Goal: Task Accomplishment & Management: Manage account settings

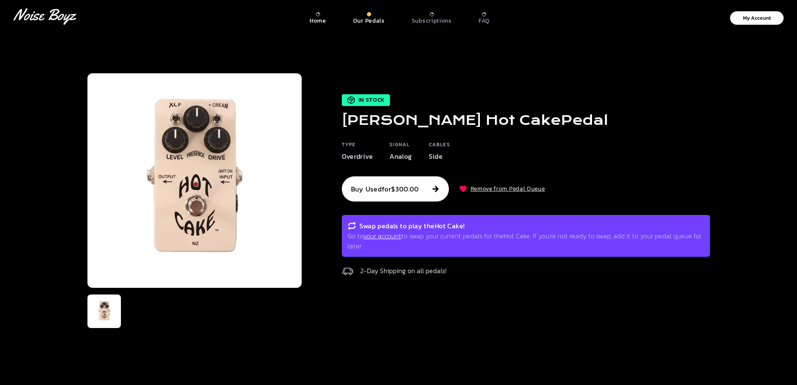
click at [319, 25] on p "Home" at bounding box center [318, 21] width 17 height 8
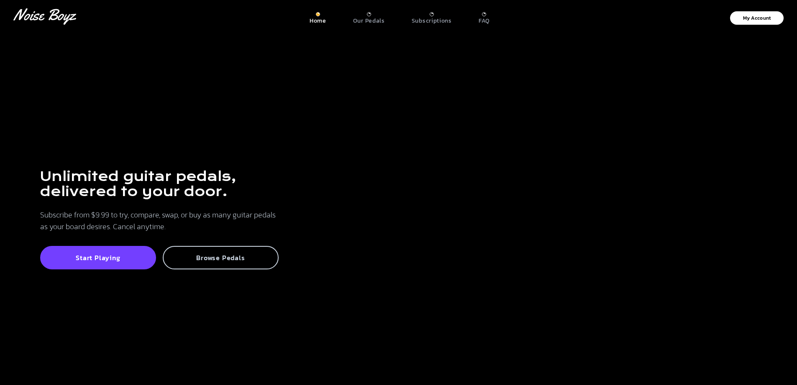
drag, startPoint x: 223, startPoint y: 255, endPoint x: 237, endPoint y: 252, distance: 15.1
click at [223, 256] on p "Browse Pedals" at bounding box center [221, 257] width 98 height 8
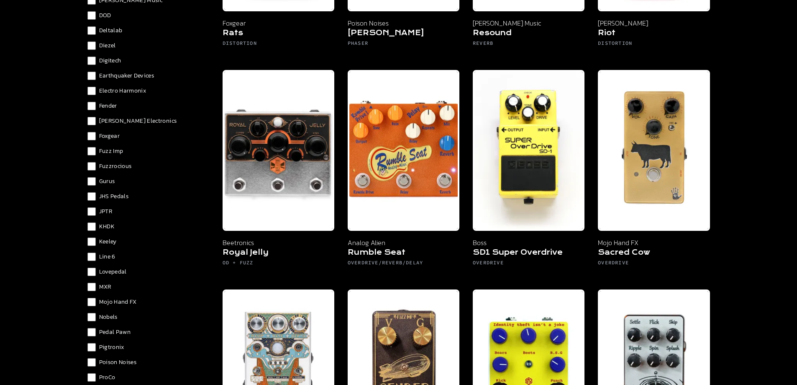
scroll to position [335, 0]
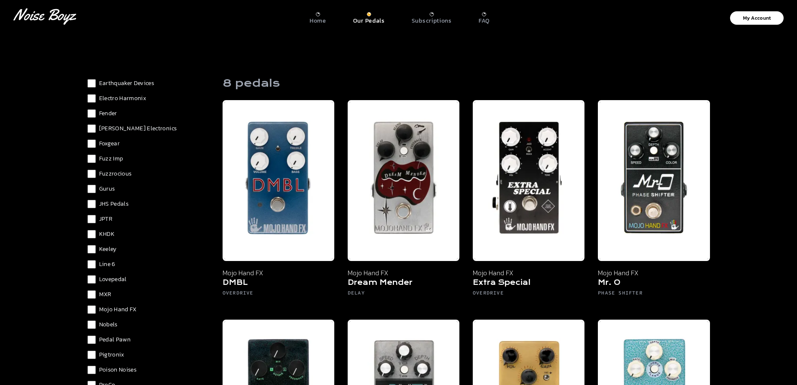
scroll to position [419, 0]
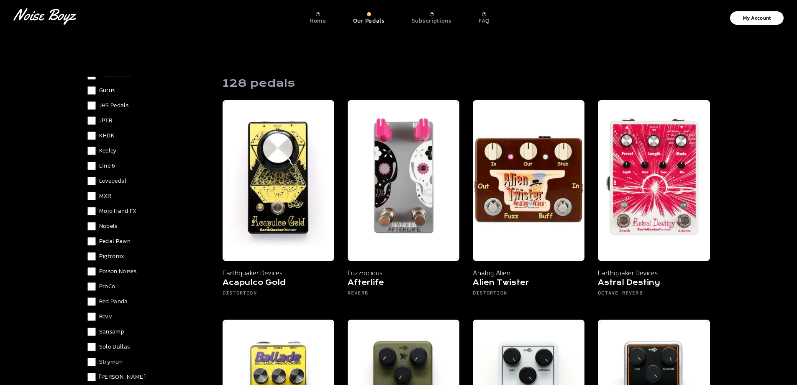
scroll to position [502, 0]
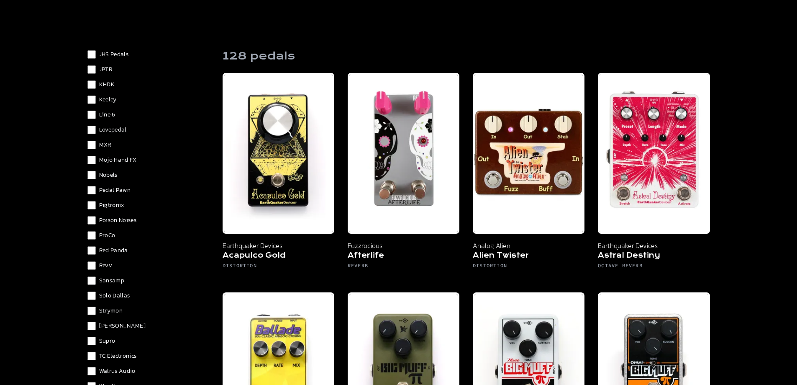
scroll to position [42, 0]
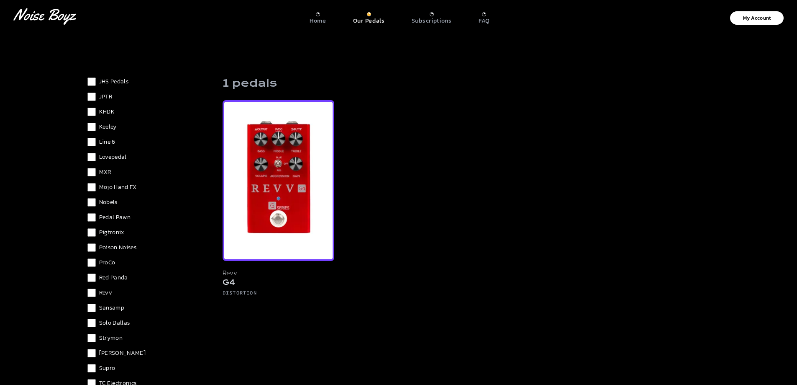
click at [291, 186] on img at bounding box center [279, 180] width 112 height 161
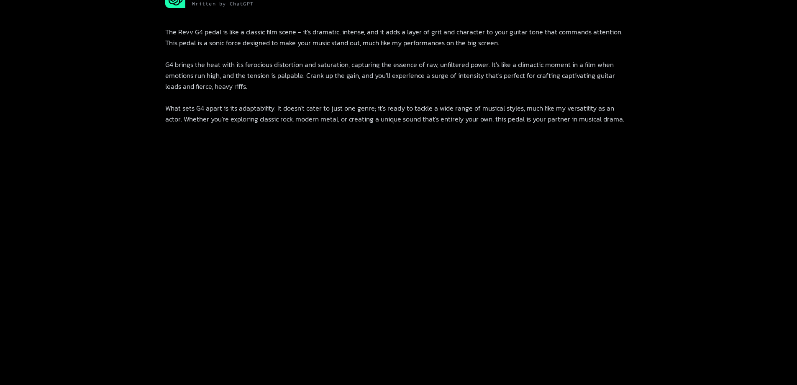
scroll to position [477, 0]
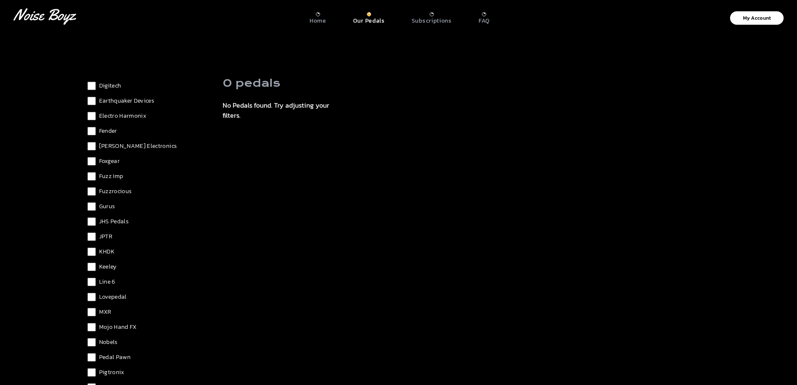
scroll to position [460, 0]
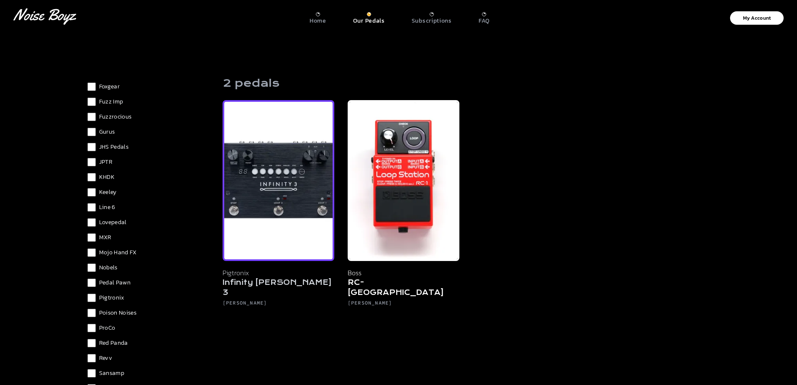
click at [321, 183] on img at bounding box center [279, 180] width 112 height 161
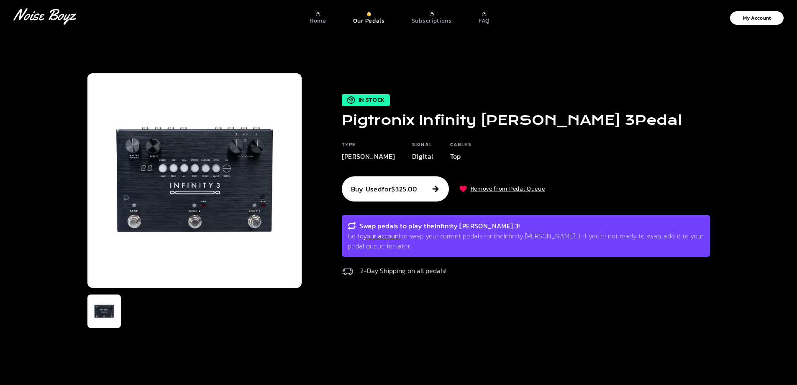
drag, startPoint x: 616, startPoint y: 125, endPoint x: 347, endPoint y: 122, distance: 269.6
click at [346, 122] on div "In Stock Pigtronix Infinity Looper 3 Pedal Type Looper Signal Digital Cables To…" at bounding box center [506, 187] width 409 height 186
copy h1 "Pigtronix Infinity Looper 3 Pedal"
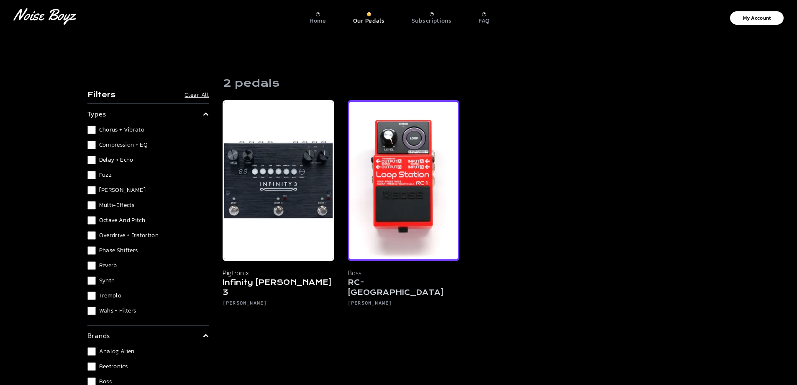
click at [396, 285] on h5 "RC-1 Loop Station" at bounding box center [404, 289] width 112 height 22
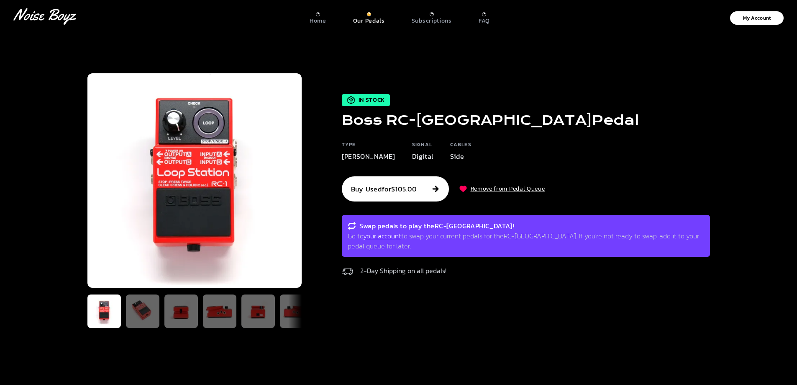
click at [569, 118] on h1 "Boss RC-1 Loop Station Pedal" at bounding box center [490, 120] width 297 height 15
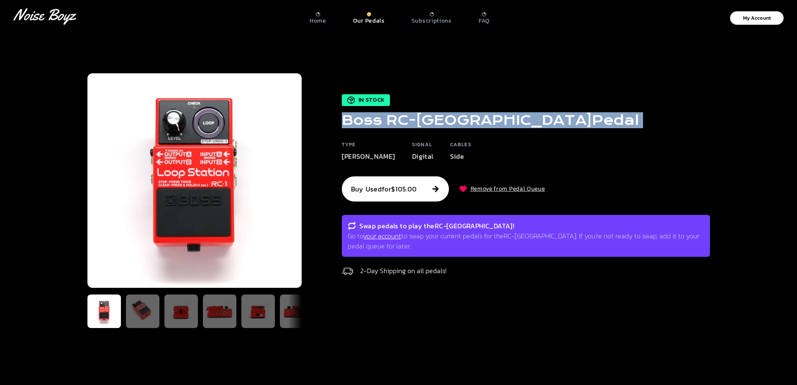
click at [569, 118] on h1 "Boss RC-1 Loop Station Pedal" at bounding box center [490, 120] width 297 height 15
copy div "Boss RC-1 Loop Station Pedal"
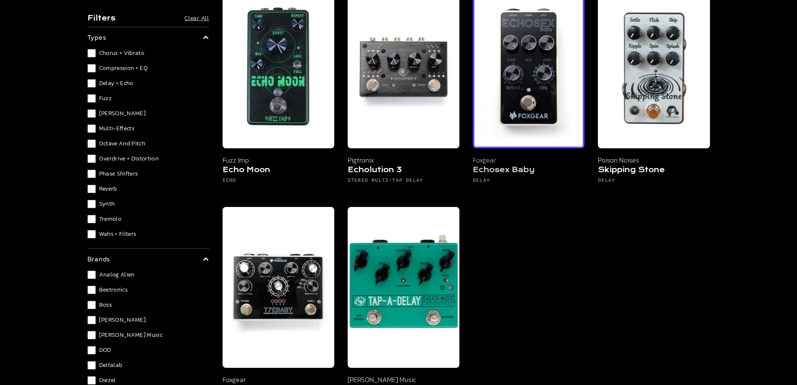
scroll to position [335, 0]
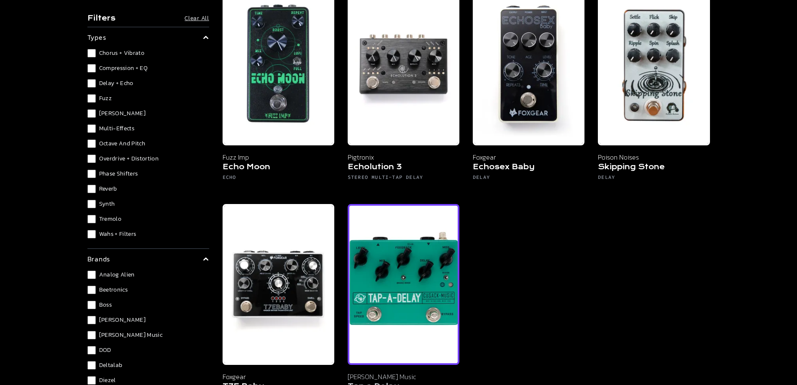
click at [392, 264] on img at bounding box center [404, 284] width 112 height 161
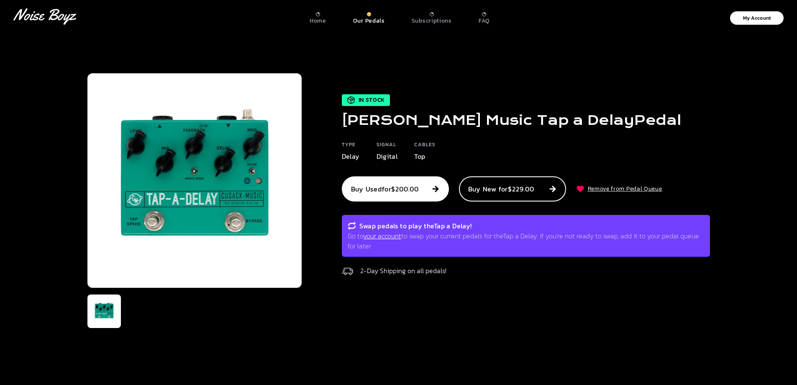
drag, startPoint x: 352, startPoint y: 101, endPoint x: 604, endPoint y: 104, distance: 251.6
click at [605, 103] on div "In Stock Cusack Music Tap a Delay Pedal Type Delay Signal Digital Cables Top Bu…" at bounding box center [506, 187] width 409 height 186
copy h1 "Cusack Music Tap a Delay Pedal"
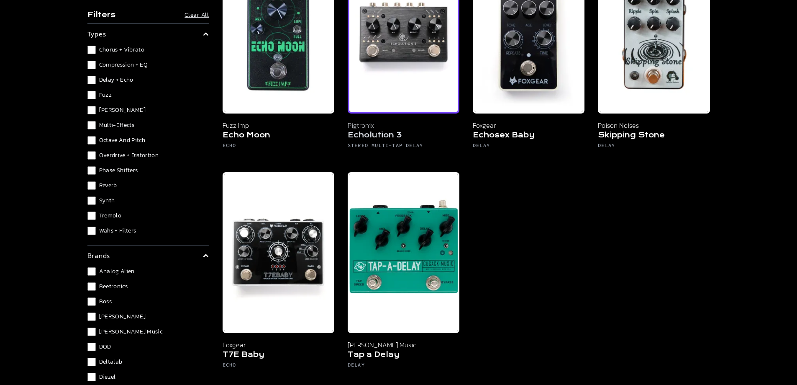
scroll to position [293, 0]
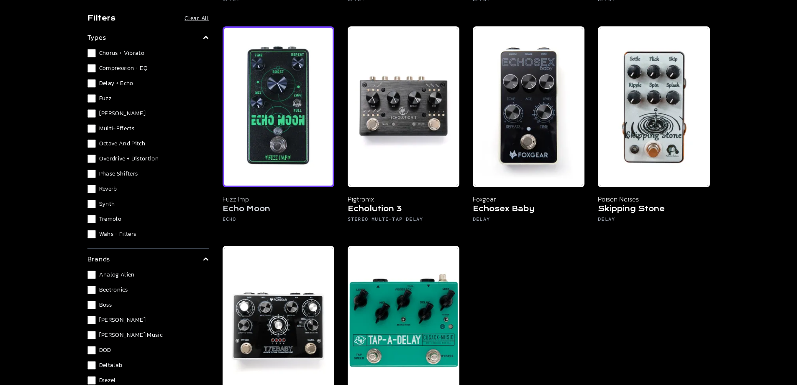
click at [278, 139] on img at bounding box center [279, 106] width 112 height 161
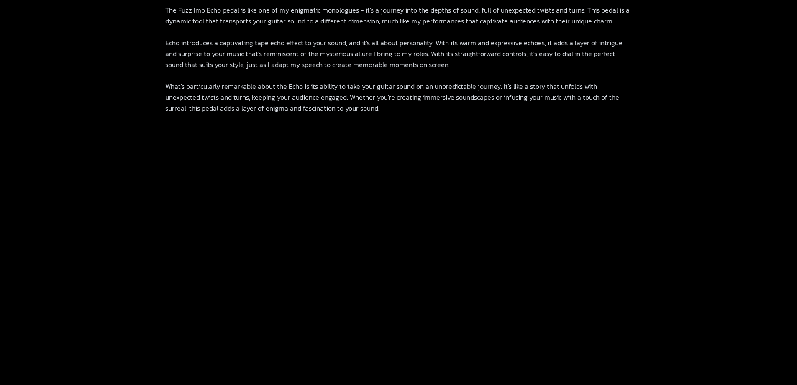
scroll to position [586, 0]
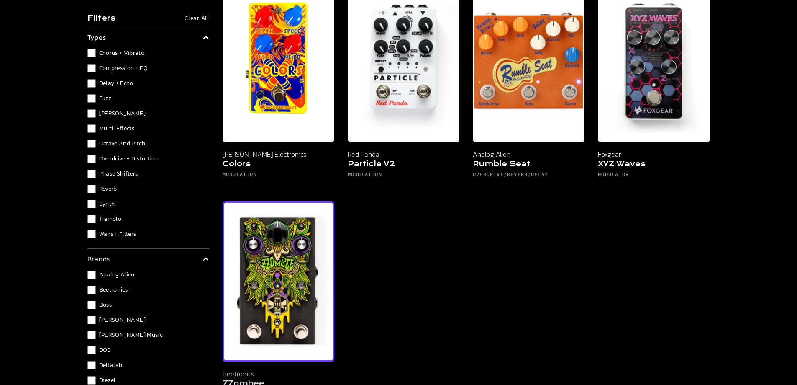
scroll to position [42, 0]
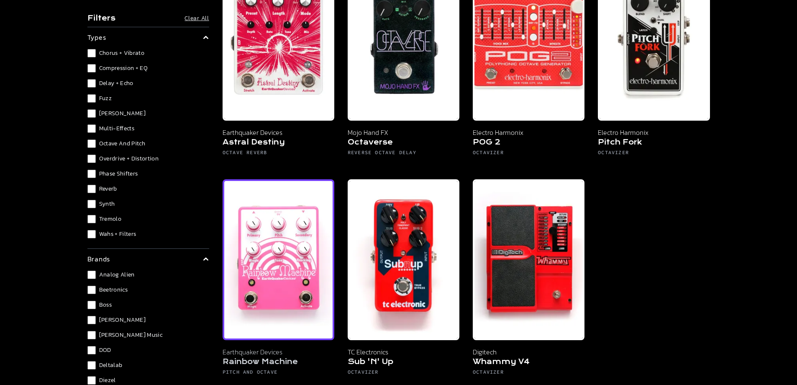
scroll to position [126, 0]
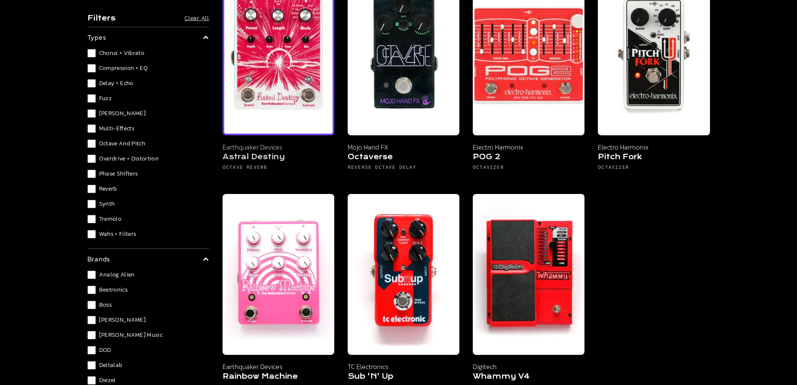
click at [290, 89] on img at bounding box center [279, 54] width 112 height 161
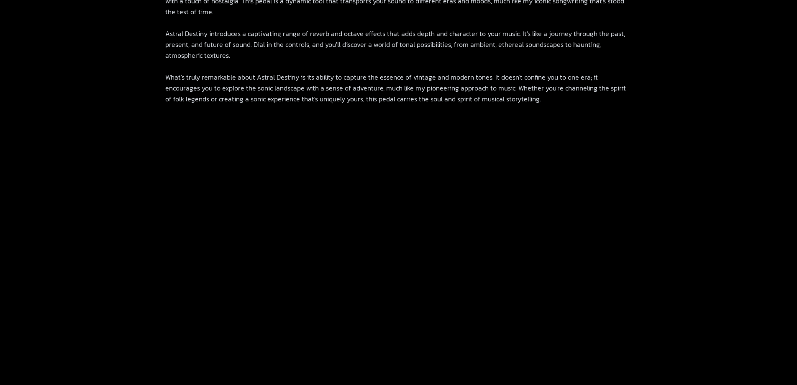
scroll to position [502, 0]
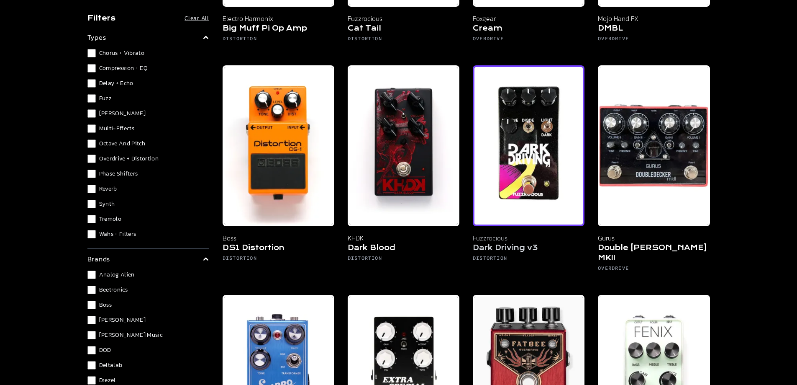
scroll to position [544, 0]
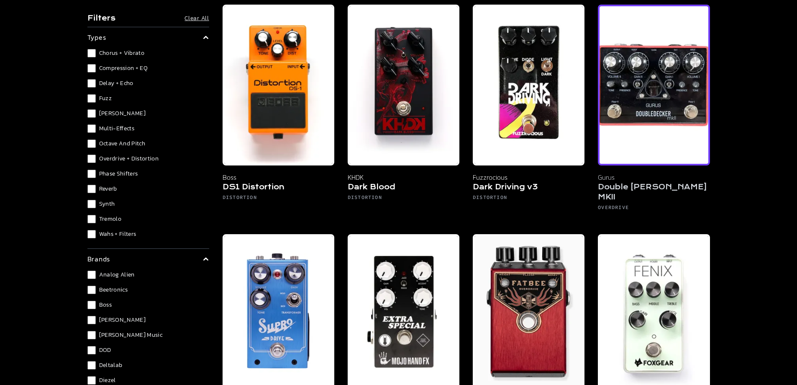
click at [663, 102] on img at bounding box center [654, 85] width 112 height 161
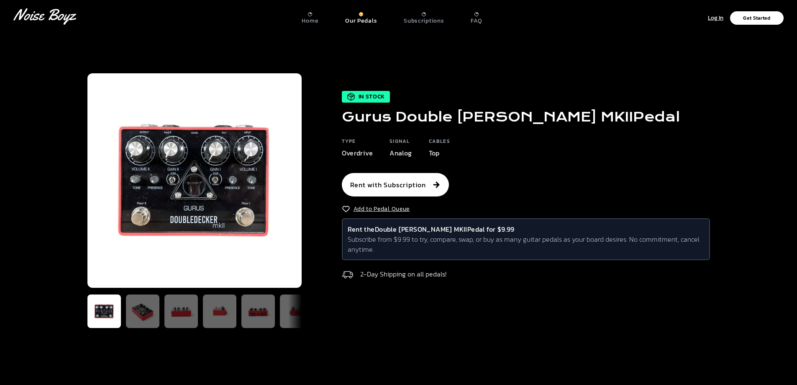
drag, startPoint x: 607, startPoint y: 119, endPoint x: 344, endPoint y: 117, distance: 263.3
click at [344, 117] on div "In Stock Gurus Double Decker MKII Pedal Type Overdrive Signal Analog Cables Top…" at bounding box center [506, 187] width 409 height 193
copy h1 "Gurus Double Decker MKII Pedal"
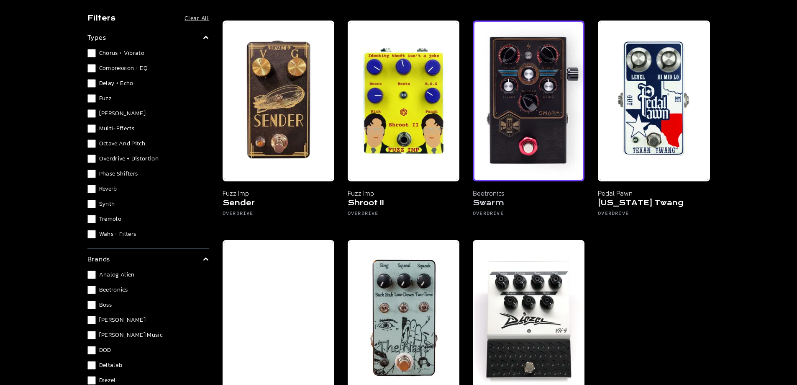
scroll to position [2302, 0]
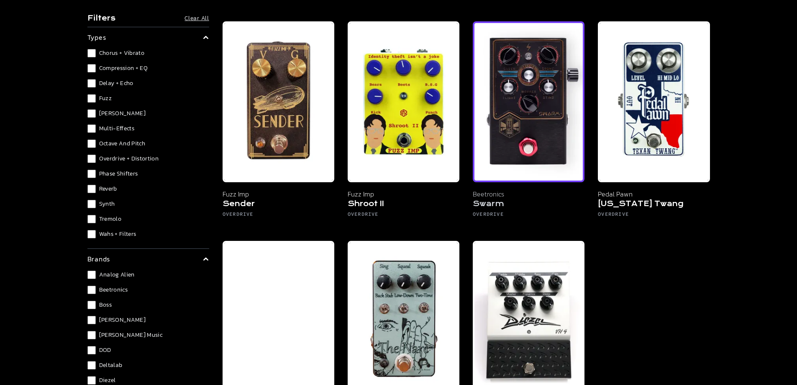
click at [535, 69] on img at bounding box center [529, 101] width 112 height 161
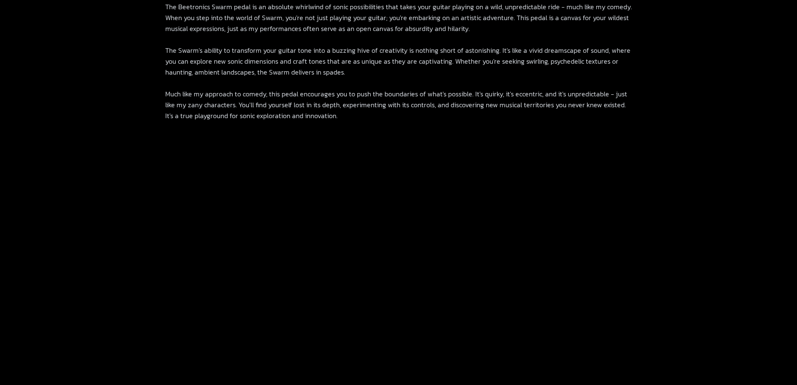
scroll to position [502, 0]
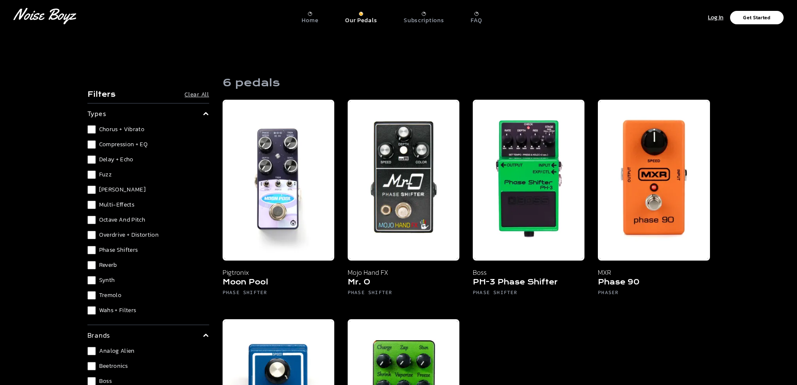
scroll to position [42, 0]
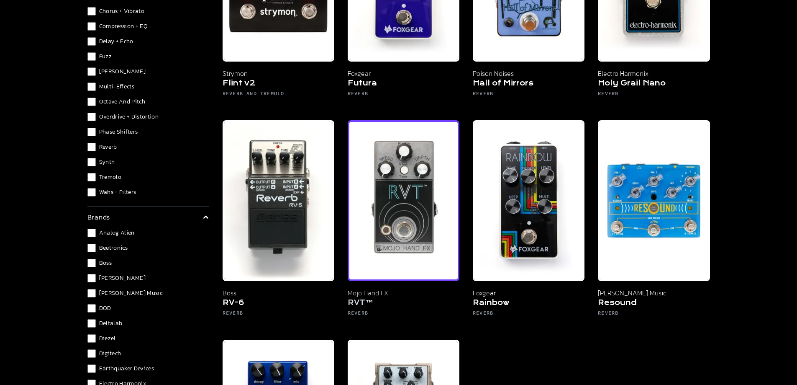
scroll to position [544, 0]
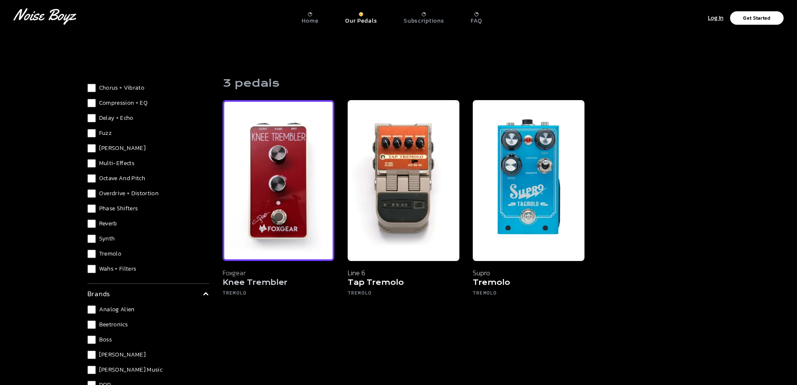
click at [259, 207] on img at bounding box center [279, 180] width 112 height 161
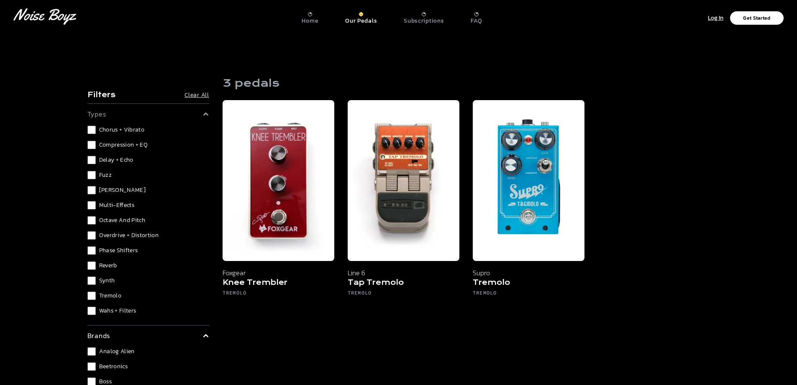
click at [97, 296] on label "Tremolo" at bounding box center [148, 295] width 122 height 8
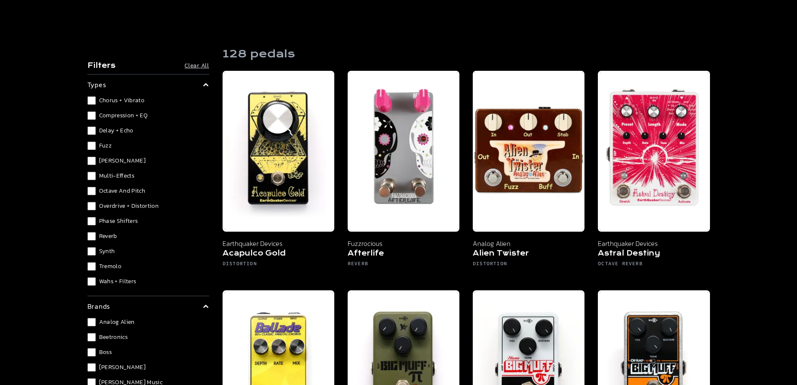
scroll to position [42, 0]
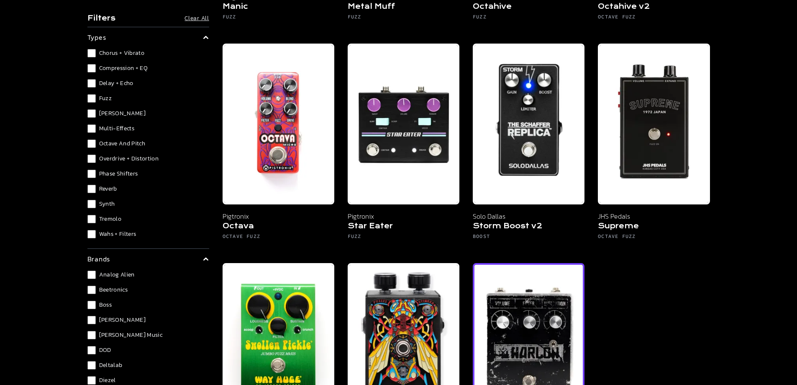
scroll to position [837, 0]
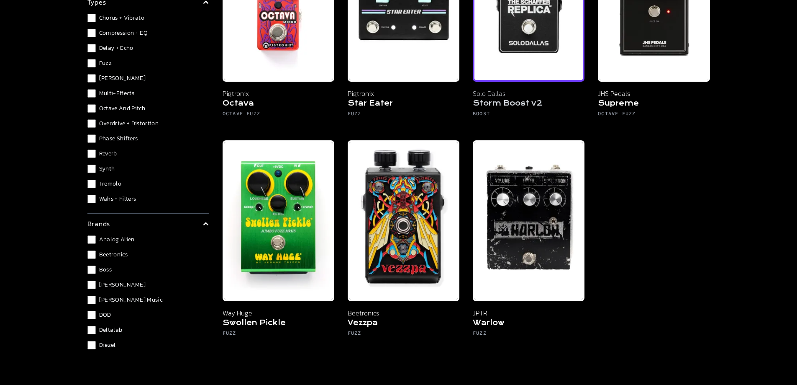
click at [525, 61] on img at bounding box center [529, 1] width 112 height 161
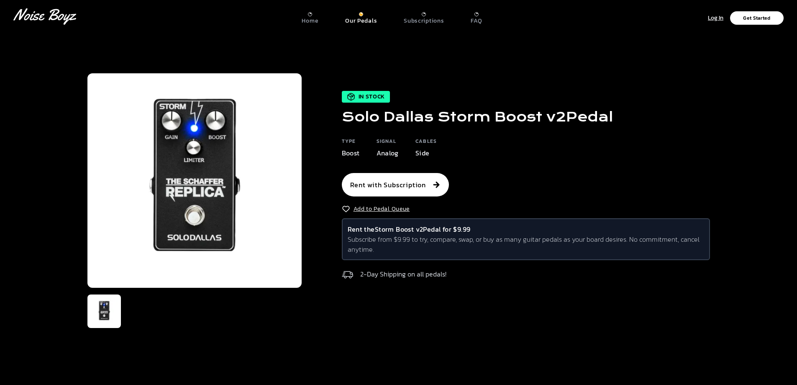
click at [532, 99] on div "In Stock Solo Dallas Storm Boost v2 Pedal Type Boost Signal Analog Cables Side …" at bounding box center [506, 187] width 409 height 193
click at [486, 112] on h1 "Solo Dallas Storm Boost v2 Pedal" at bounding box center [477, 116] width 271 height 15
click at [486, 113] on h1 "Solo Dallas Storm Boost v2 Pedal" at bounding box center [477, 116] width 271 height 15
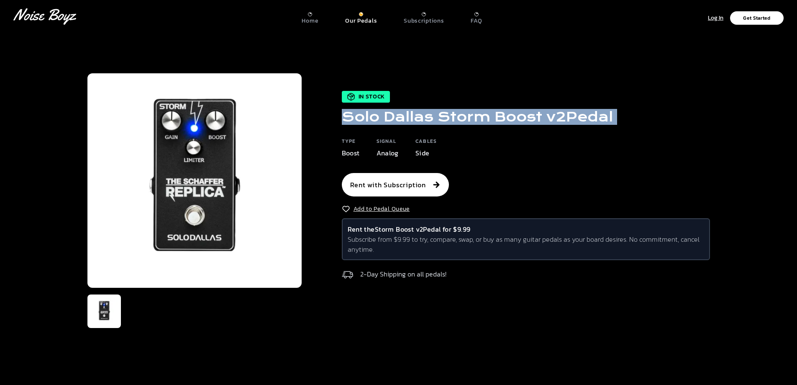
click at [486, 113] on h1 "Solo Dallas Storm Boost v2 Pedal" at bounding box center [477, 116] width 271 height 15
copy div "Solo Dallas Storm Boost v2 Pedal"
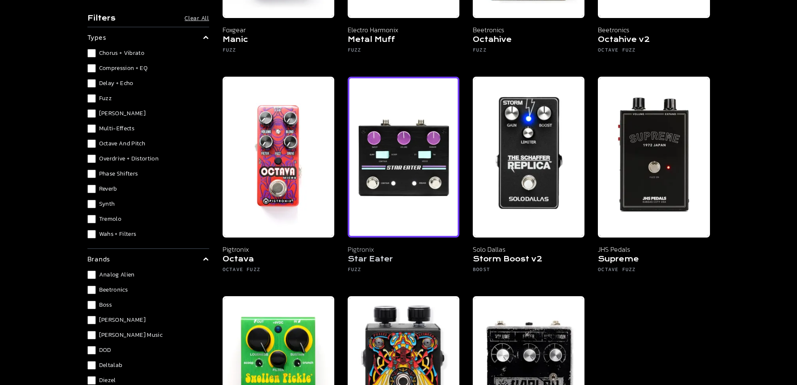
scroll to position [753, 0]
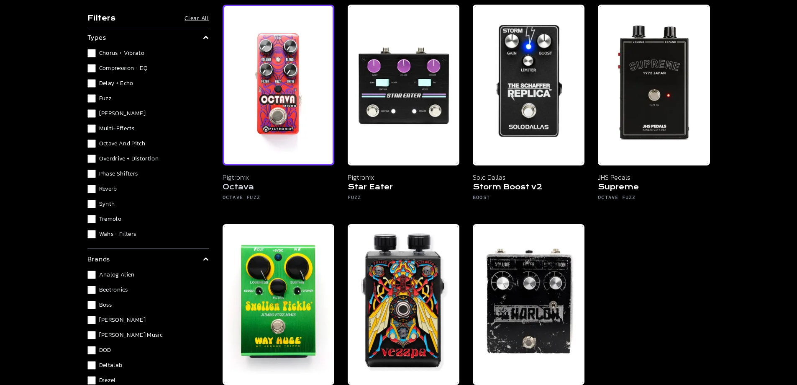
click at [268, 91] on img at bounding box center [279, 85] width 112 height 161
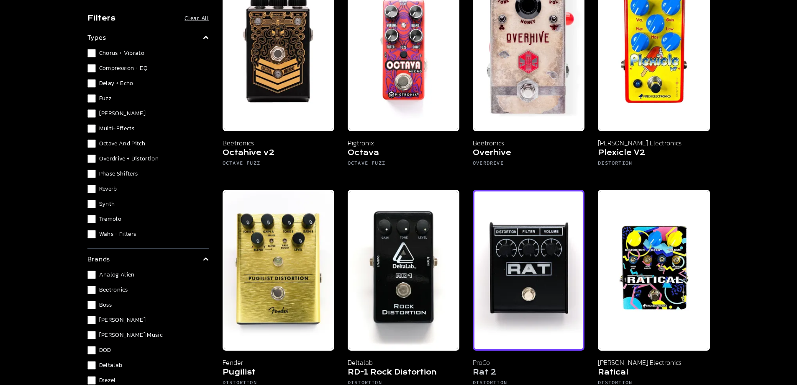
scroll to position [2219, 0]
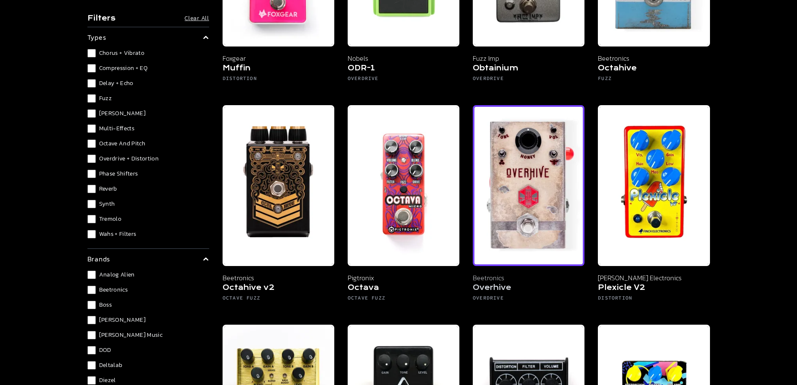
click at [523, 195] on img at bounding box center [529, 185] width 112 height 161
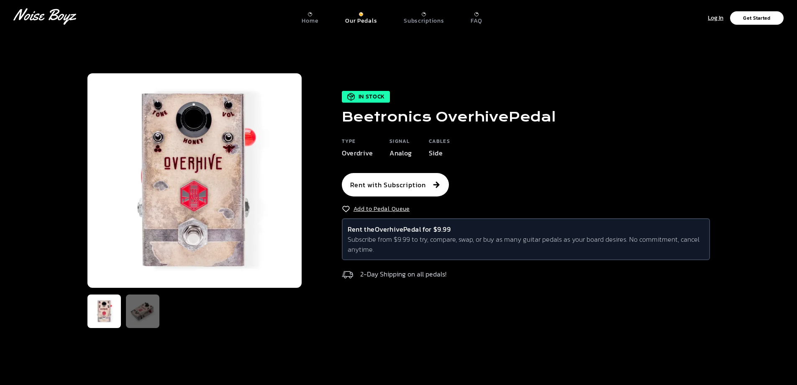
drag, startPoint x: 341, startPoint y: 121, endPoint x: 558, endPoint y: 119, distance: 216.4
click at [558, 119] on div "In Stock Beetronics Overhive Pedal Type Overdrive Signal Analog Cables Side Ren…" at bounding box center [506, 187] width 409 height 193
copy h1 "Beetronics Overhive Pedal"
click at [422, 23] on p "Subscriptions" at bounding box center [424, 21] width 40 height 8
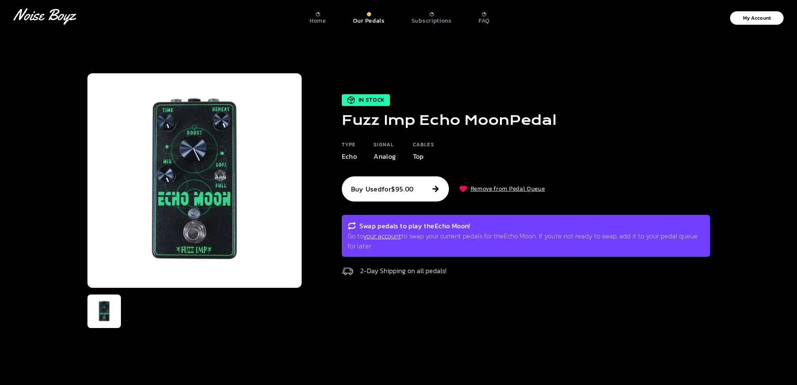
click at [349, 117] on h1 "Fuzz Imp Echo Moon Pedal" at bounding box center [449, 120] width 215 height 15
click at [349, 119] on h1 "Fuzz Imp Echo Moon Pedal" at bounding box center [449, 120] width 215 height 15
click at [352, 124] on h1 "Fuzz Imp Echo Moon Pedal" at bounding box center [449, 120] width 215 height 15
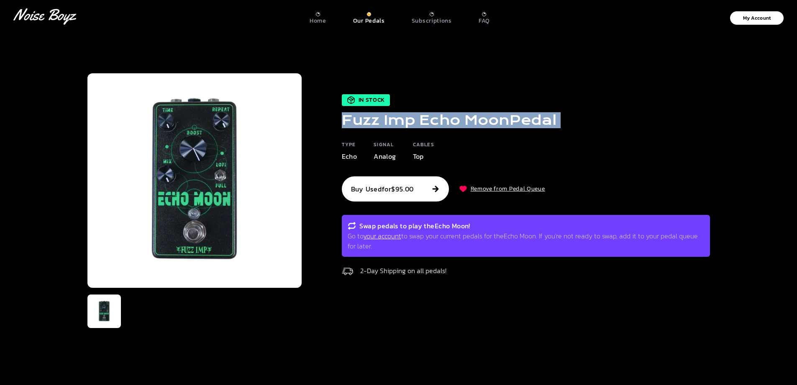
click at [352, 124] on h1 "Fuzz Imp Echo Moon Pedal" at bounding box center [449, 120] width 215 height 15
copy div "Fuzz Imp Echo Moon Pedal"
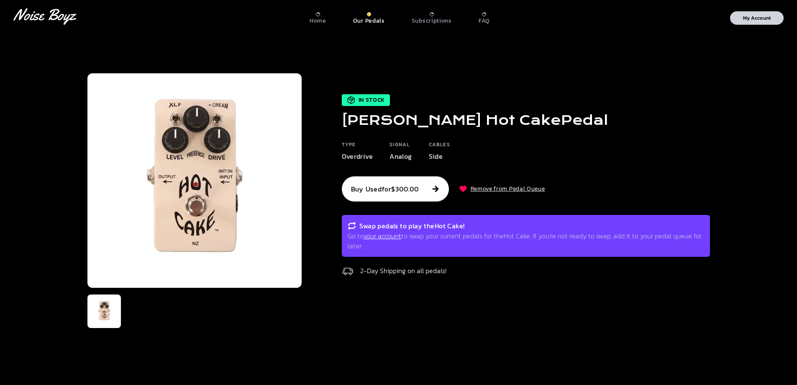
click at [756, 18] on p "My Account" at bounding box center [757, 17] width 28 height 5
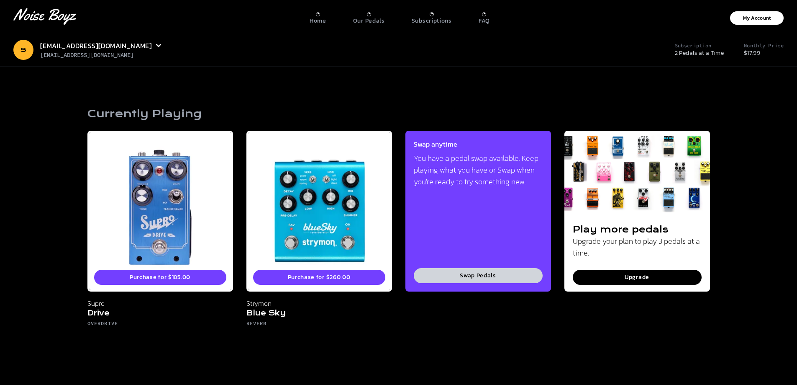
click at [517, 273] on button "Swap Pedals" at bounding box center [478, 275] width 129 height 15
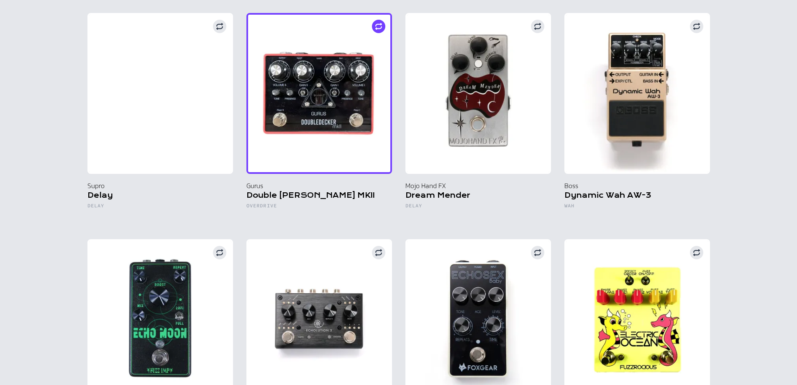
scroll to position [1591, 0]
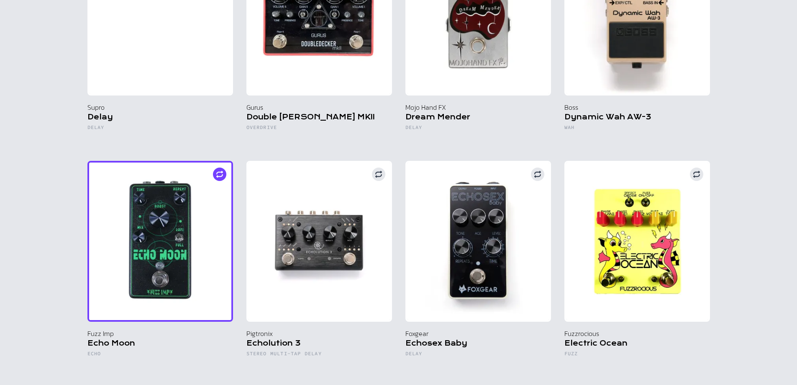
click at [206, 227] on img at bounding box center [160, 241] width 146 height 161
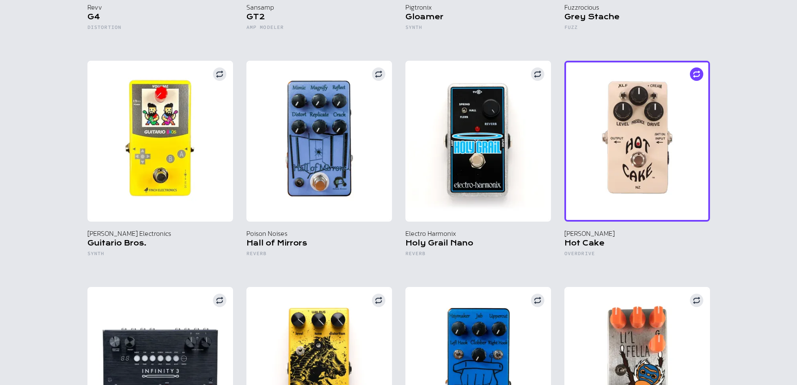
scroll to position [2428, 0]
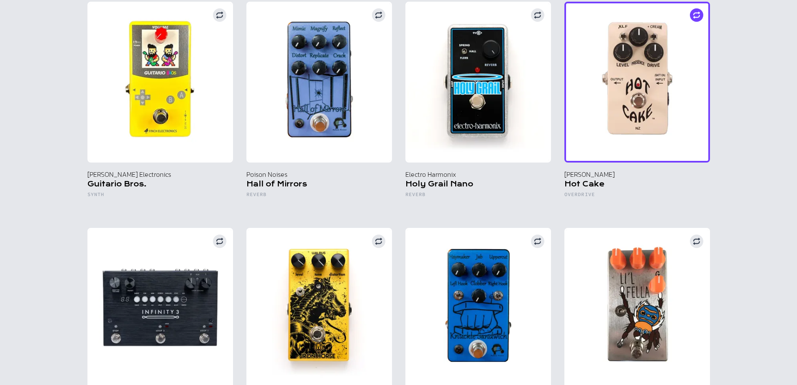
click at [624, 98] on img at bounding box center [638, 82] width 146 height 161
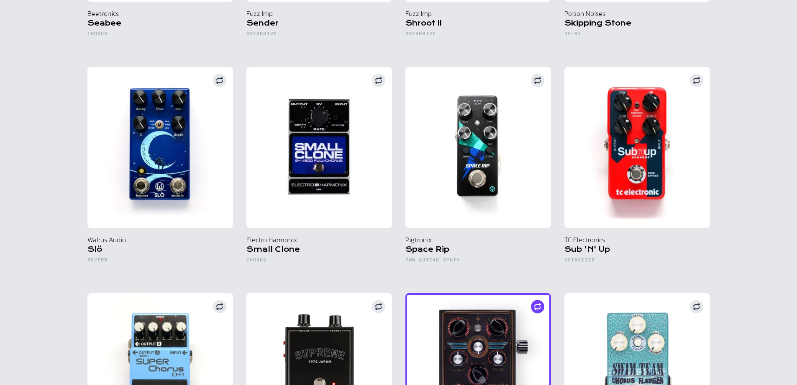
scroll to position [4706, 0]
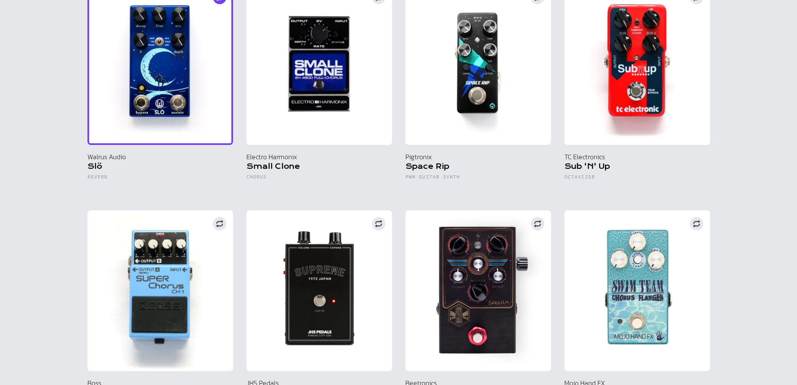
click at [164, 80] on img at bounding box center [160, 64] width 146 height 161
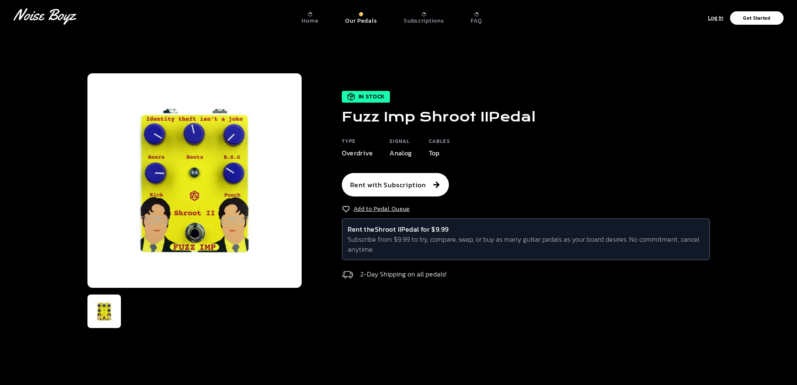
drag, startPoint x: 551, startPoint y: 121, endPoint x: 339, endPoint y: 120, distance: 211.8
click at [339, 120] on div "In Stock Fuzz Imp Shroot II Pedal Type Overdrive Signal Analog Cables Top Rent …" at bounding box center [506, 187] width 409 height 193
copy h1 "Fuzz Imp Shroot II Pedal"
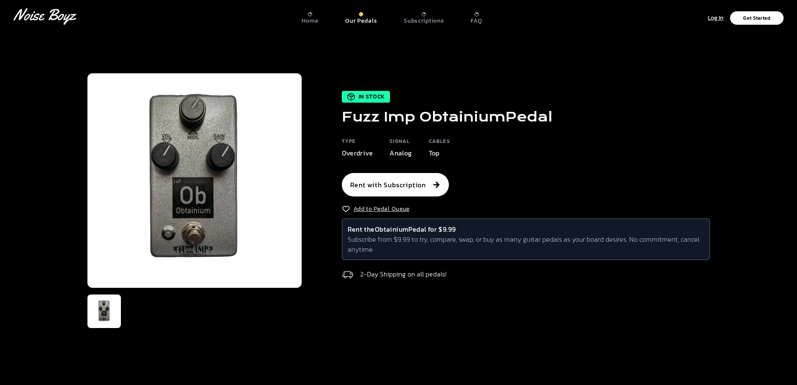
click at [437, 123] on h1 "Fuzz Imp Obtainium Pedal" at bounding box center [447, 116] width 211 height 15
click at [438, 123] on h1 "Fuzz Imp Obtainium Pedal" at bounding box center [447, 116] width 211 height 15
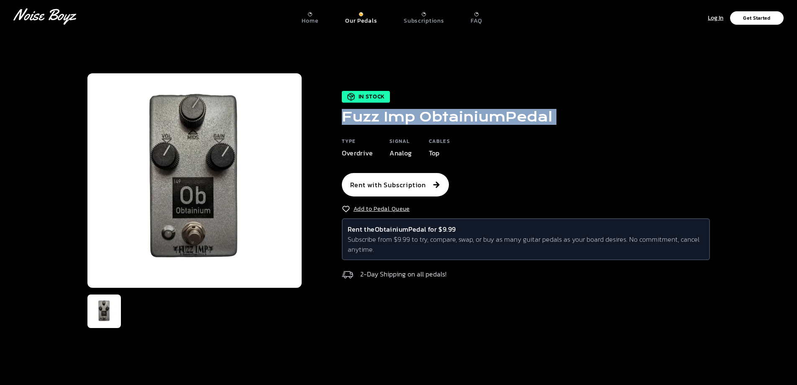
click at [438, 123] on h1 "Fuzz Imp Obtainium Pedal" at bounding box center [447, 116] width 211 height 15
copy div "Fuzz Imp Obtainium Pedal"
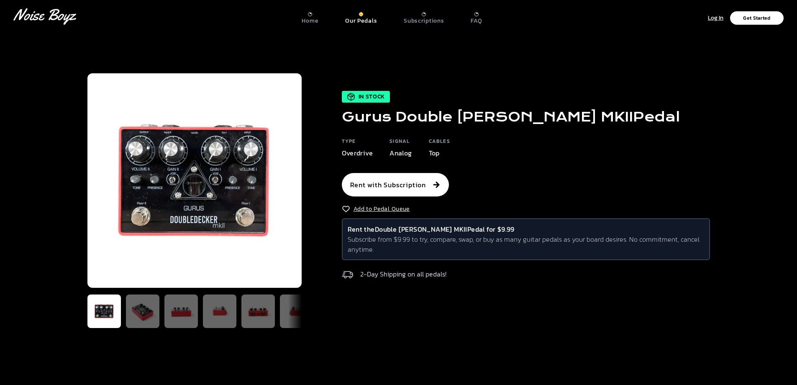
click at [496, 121] on h1 "Gurus Double [PERSON_NAME] MKII Pedal" at bounding box center [511, 116] width 338 height 15
click at [497, 121] on h1 "Gurus Double [PERSON_NAME] MKII Pedal" at bounding box center [511, 116] width 338 height 15
click at [501, 121] on h1 "Gurus Double Decker MKII Pedal" at bounding box center [511, 116] width 338 height 15
click at [503, 121] on h1 "Gurus Double Decker MKII Pedal" at bounding box center [511, 116] width 338 height 15
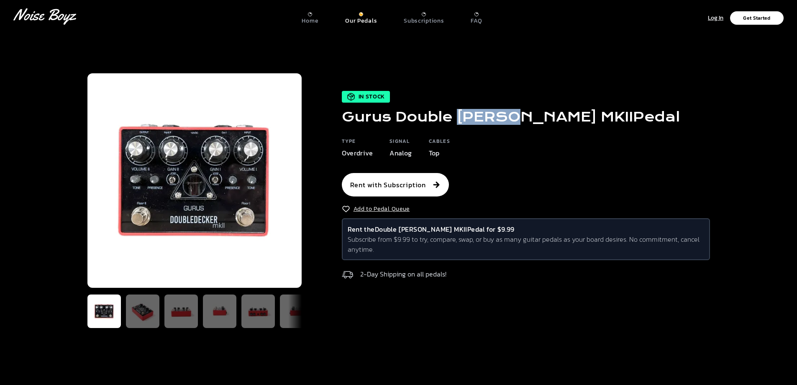
click at [503, 121] on h1 "Gurus Double Decker MKII Pedal" at bounding box center [511, 116] width 338 height 15
click at [576, 116] on h1 "Gurus Double Decker MKII Pedal" at bounding box center [511, 116] width 338 height 15
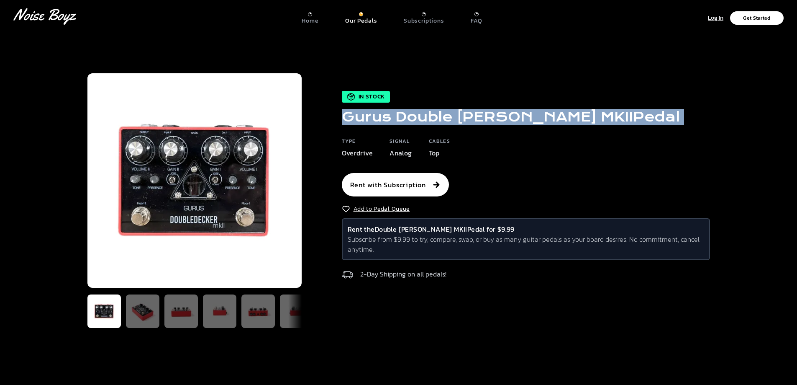
click at [576, 116] on h1 "Gurus Double Decker MKII Pedal" at bounding box center [511, 116] width 338 height 15
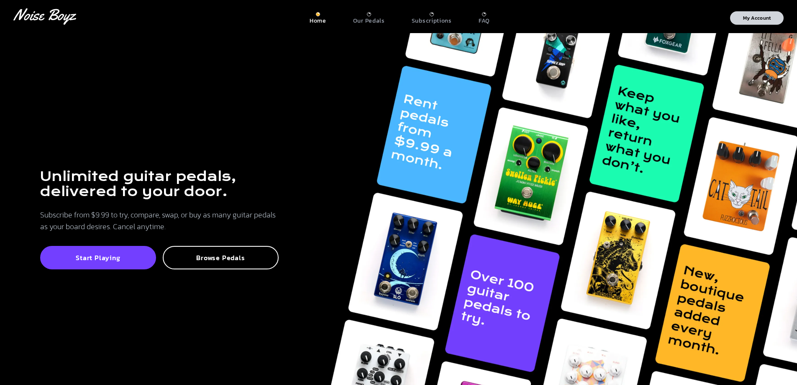
click at [770, 23] on button "My Account" at bounding box center [757, 17] width 54 height 13
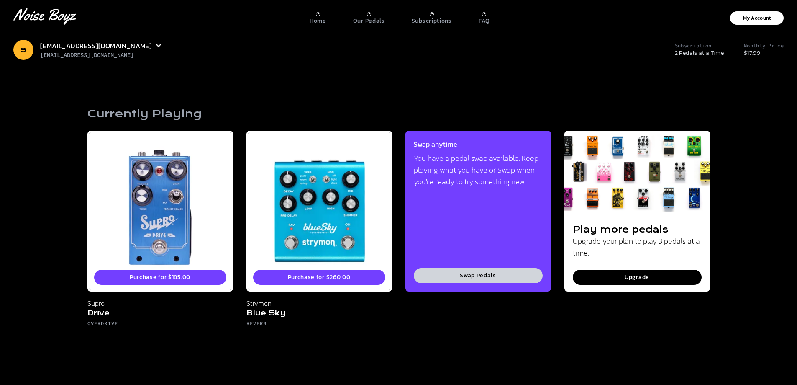
click at [461, 274] on button "Swap Pedals" at bounding box center [478, 275] width 129 height 15
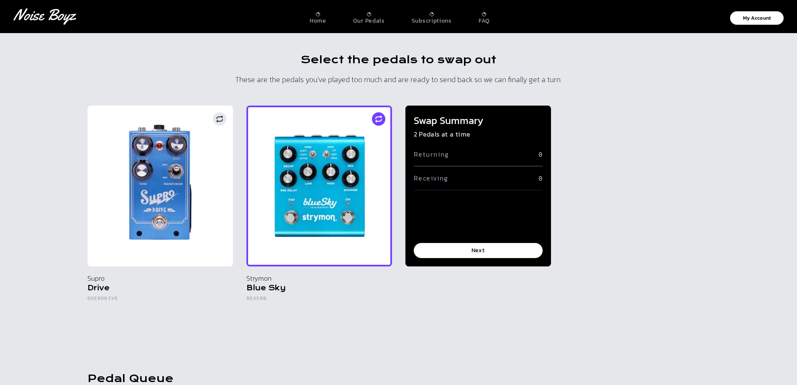
click at [386, 119] on div at bounding box center [378, 118] width 27 height 27
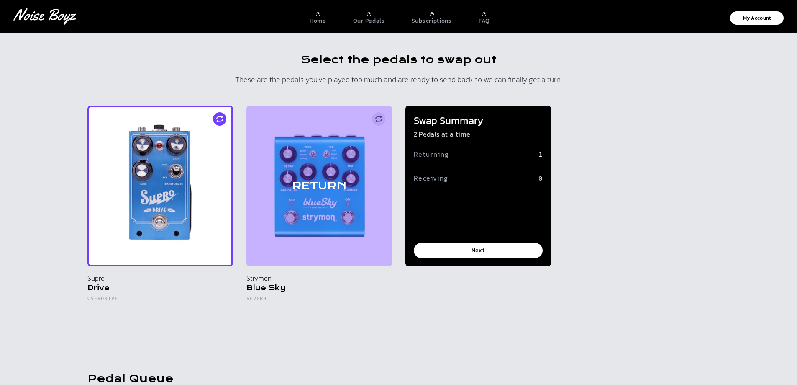
click at [216, 111] on div at bounding box center [219, 118] width 27 height 27
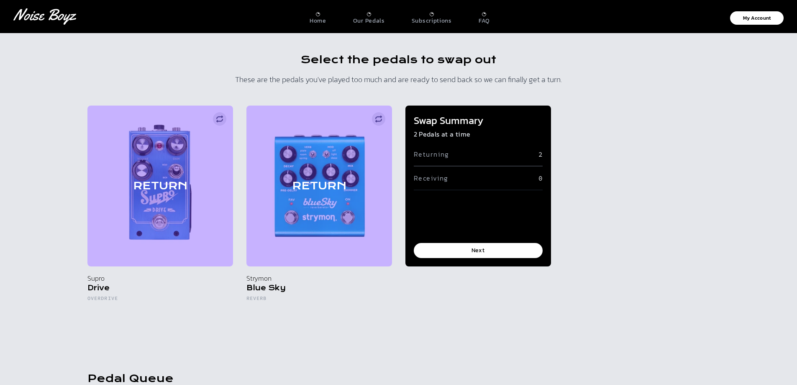
click at [460, 239] on div "Swap Summary 2 Pedals at a time Returning 2 Receiving 0 Next" at bounding box center [479, 185] width 146 height 161
click at [454, 252] on button "Next" at bounding box center [478, 250] width 129 height 15
click at [478, 249] on button "Next" at bounding box center [478, 250] width 129 height 15
click at [373, 16] on div "Our Pedals" at bounding box center [369, 18] width 32 height 13
click at [370, 23] on p "Our Pedals" at bounding box center [369, 21] width 32 height 8
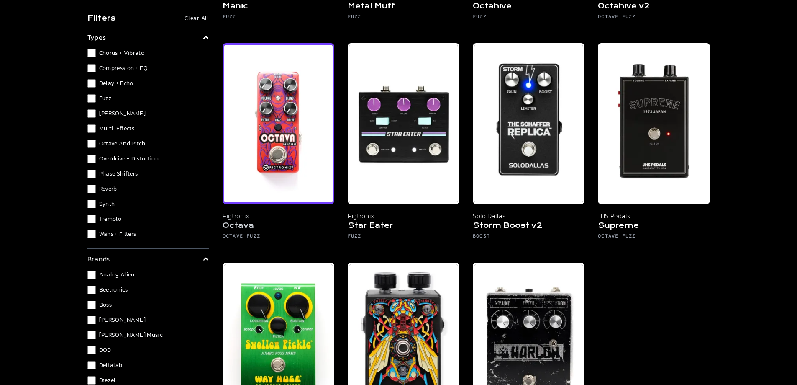
scroll to position [837, 0]
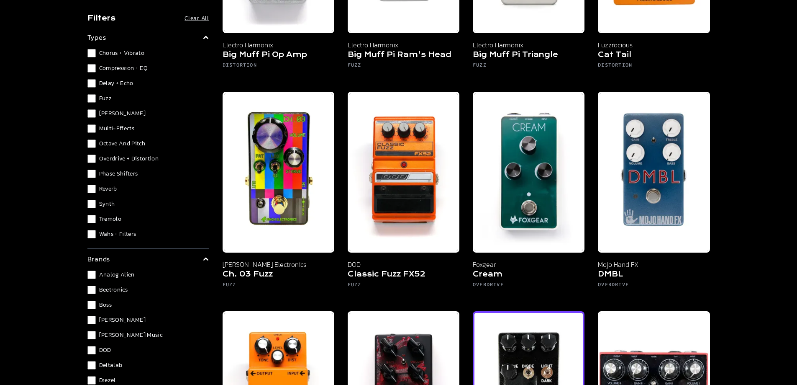
scroll to position [670, 0]
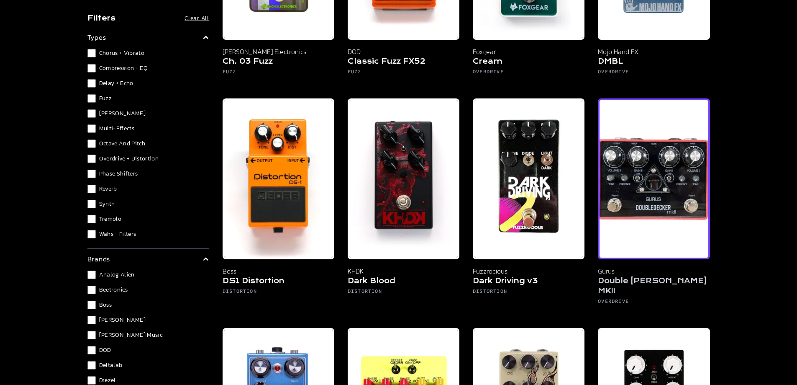
click at [661, 186] on img at bounding box center [654, 178] width 112 height 161
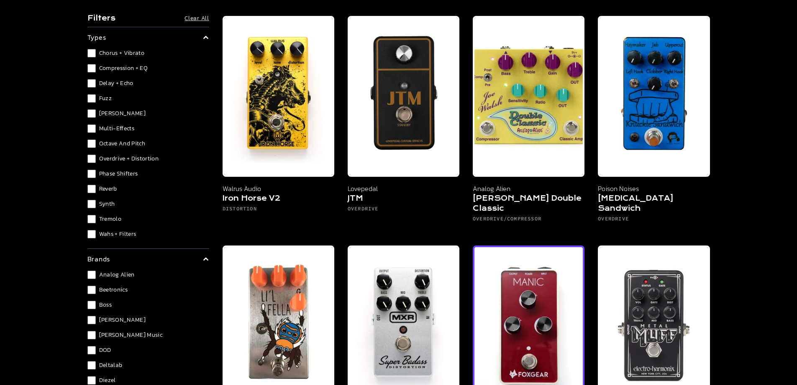
scroll to position [1800, 0]
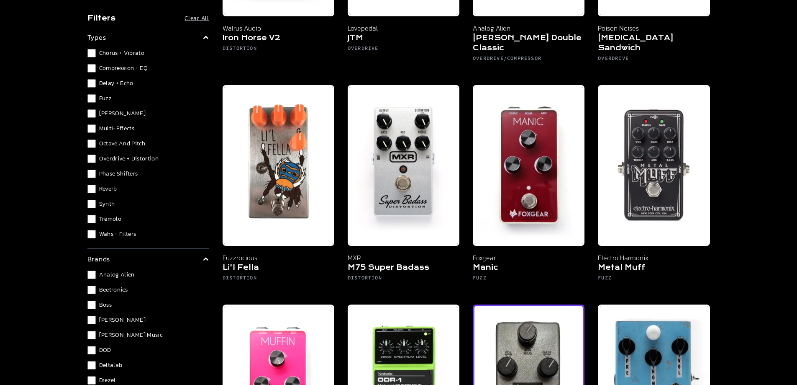
click at [541, 310] on img at bounding box center [529, 384] width 112 height 161
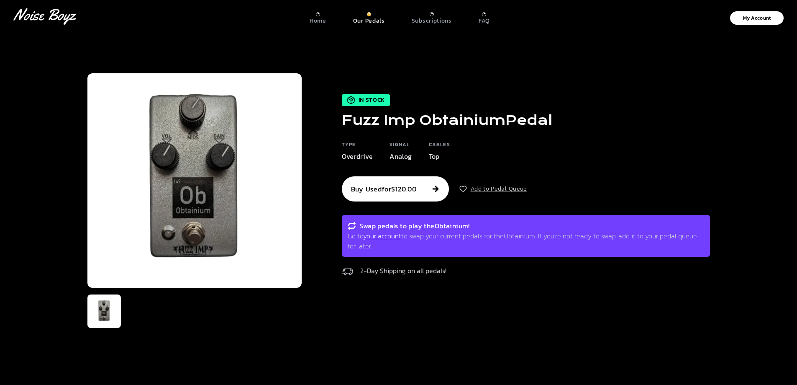
click at [461, 191] on icon "button" at bounding box center [463, 189] width 8 height 8
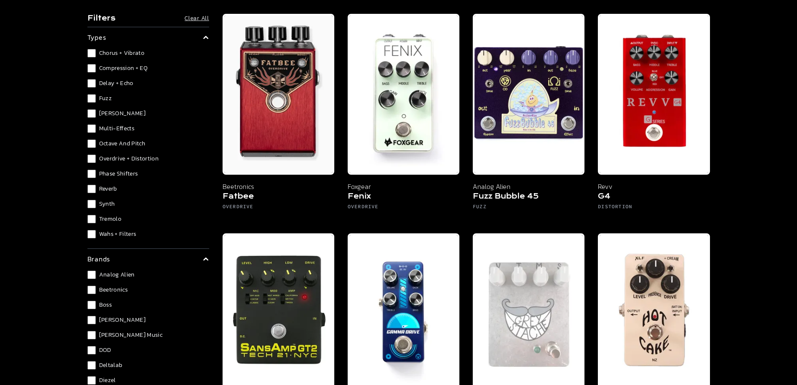
scroll to position [1339, 0]
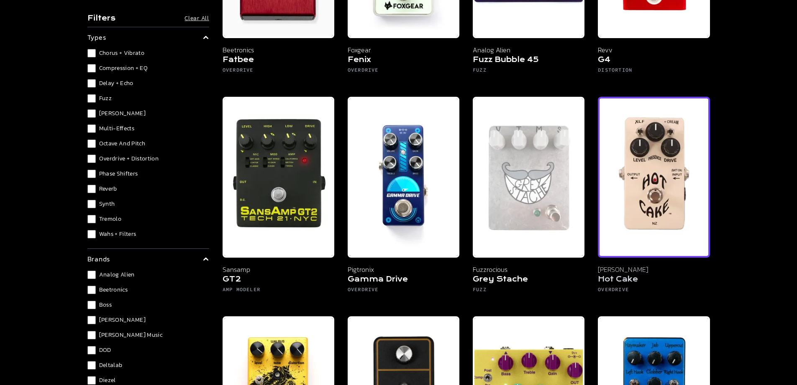
click at [662, 161] on img at bounding box center [654, 177] width 112 height 161
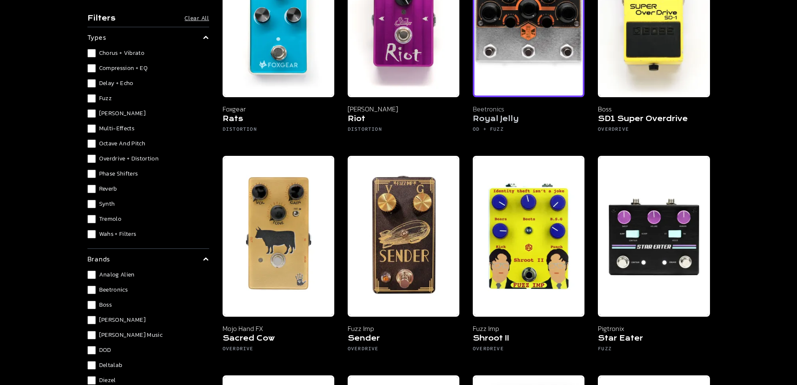
scroll to position [2888, 0]
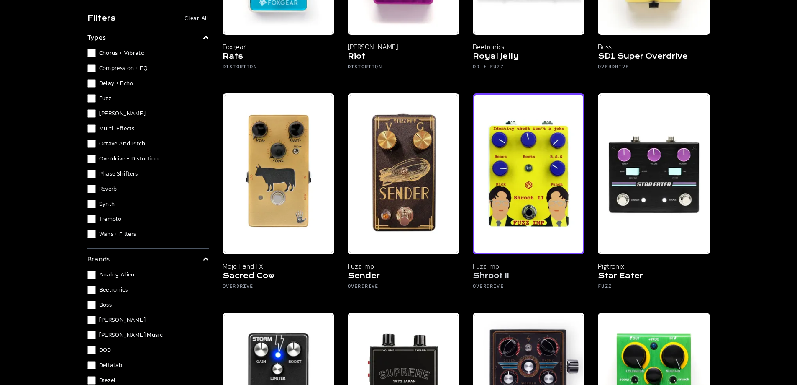
click at [527, 183] on img at bounding box center [529, 173] width 112 height 161
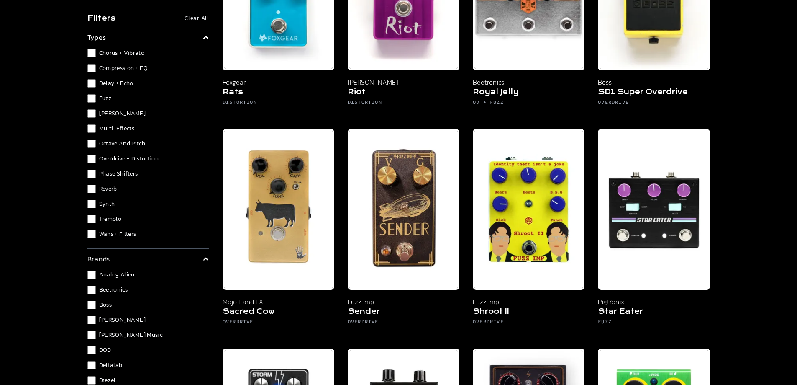
scroll to position [2866, 0]
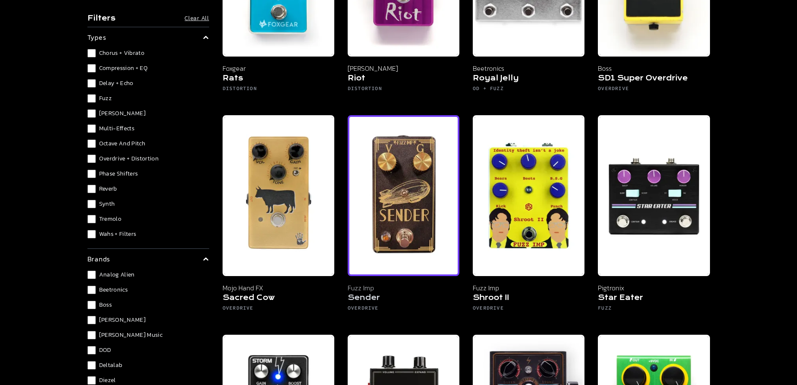
click at [412, 177] on img at bounding box center [404, 195] width 112 height 161
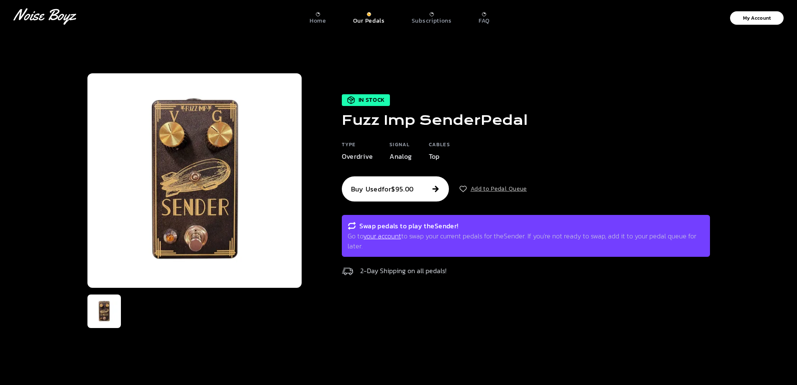
click at [461, 193] on icon "button" at bounding box center [463, 189] width 8 height 8
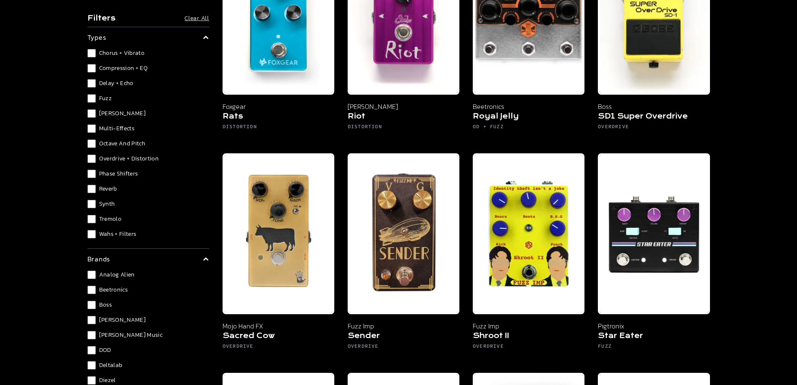
scroll to position [2861, 0]
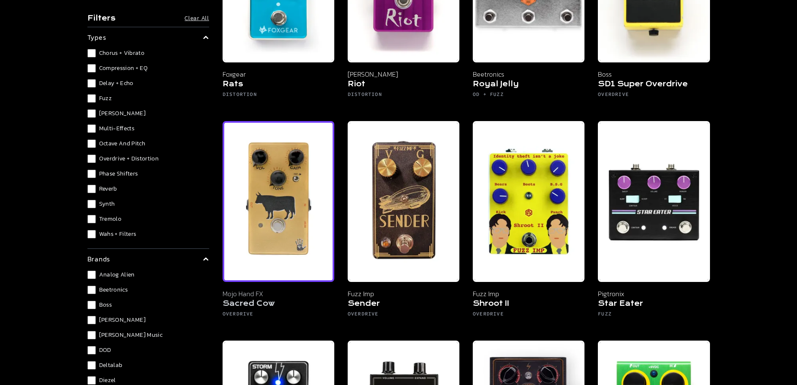
click at [296, 185] on img at bounding box center [279, 201] width 112 height 161
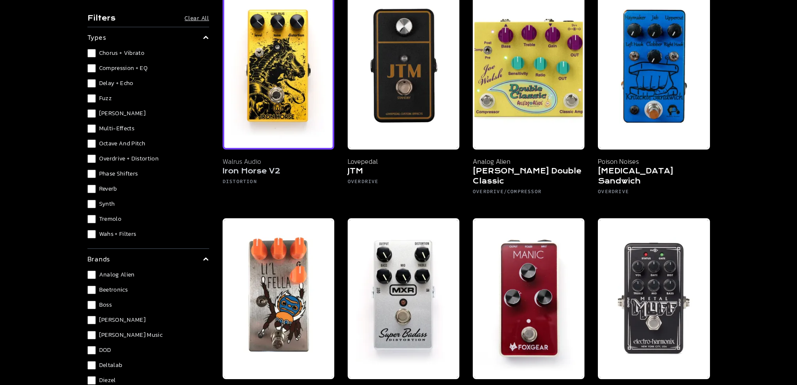
scroll to position [1651, 0]
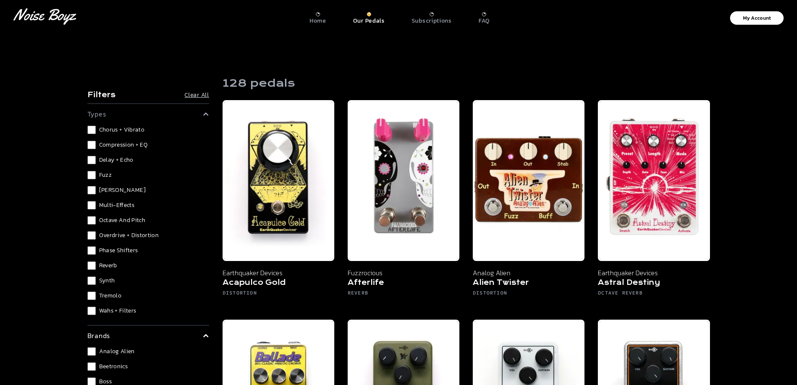
click at [88, 185] on div "Chorus + Vibrato Compression + EQ Delay + Echo Fuzz [PERSON_NAME] Multi-Effects…" at bounding box center [148, 220] width 122 height 189
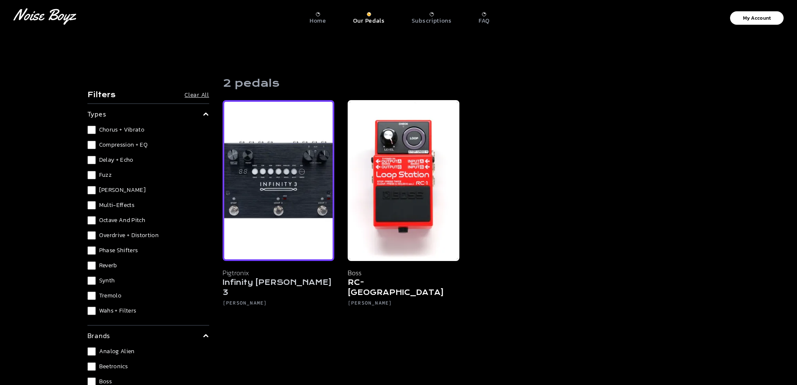
click at [302, 237] on img at bounding box center [279, 180] width 112 height 161
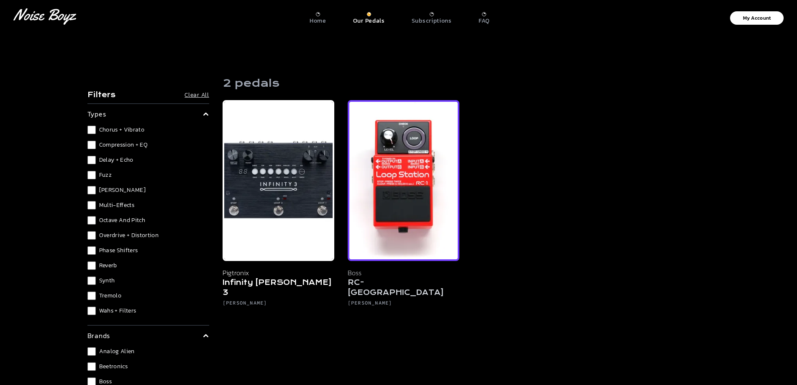
click at [430, 184] on img at bounding box center [404, 180] width 112 height 161
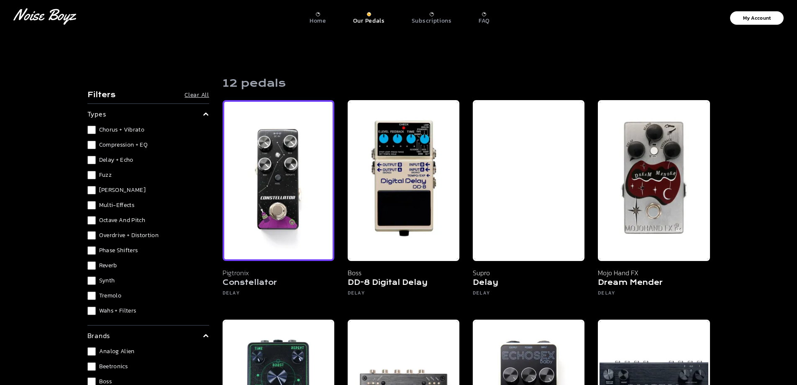
click at [286, 198] on img at bounding box center [279, 180] width 112 height 161
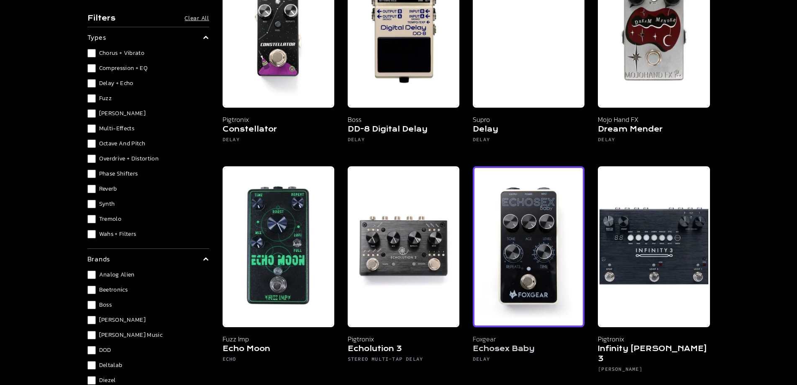
scroll to position [251, 0]
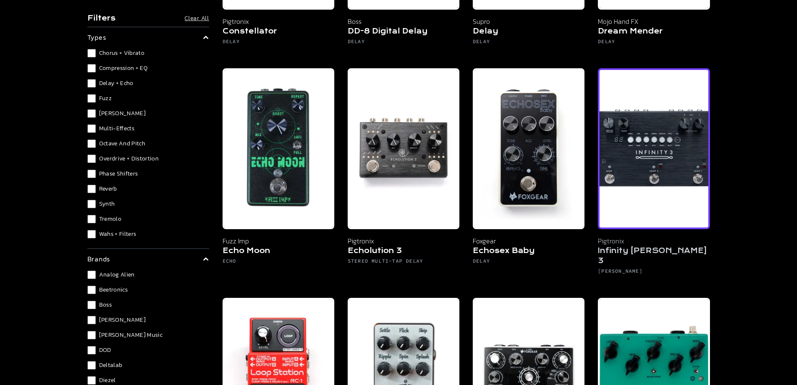
click at [642, 157] on img at bounding box center [654, 148] width 112 height 161
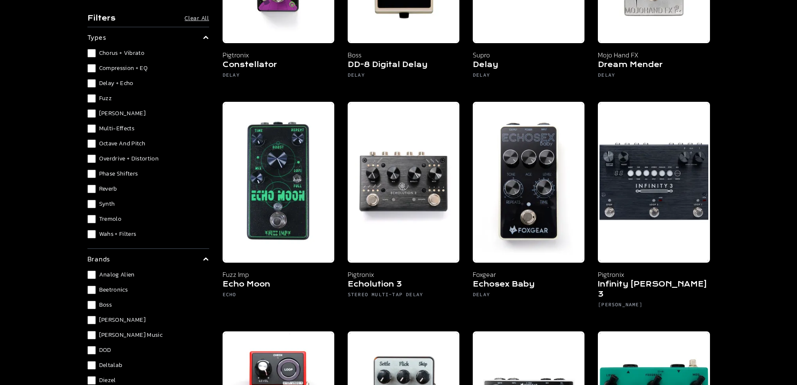
scroll to position [293, 0]
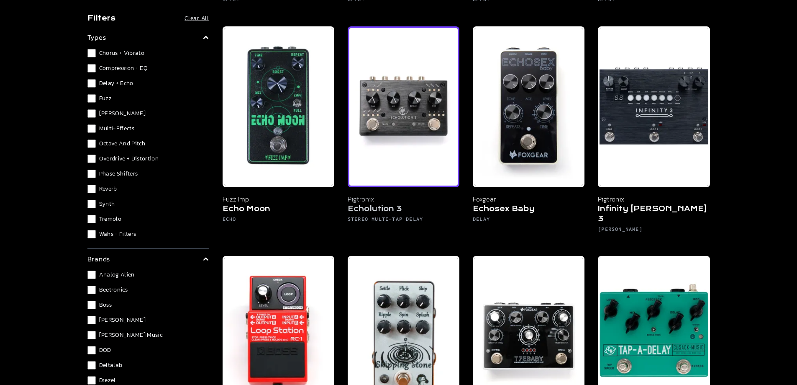
click at [424, 119] on img at bounding box center [404, 106] width 112 height 161
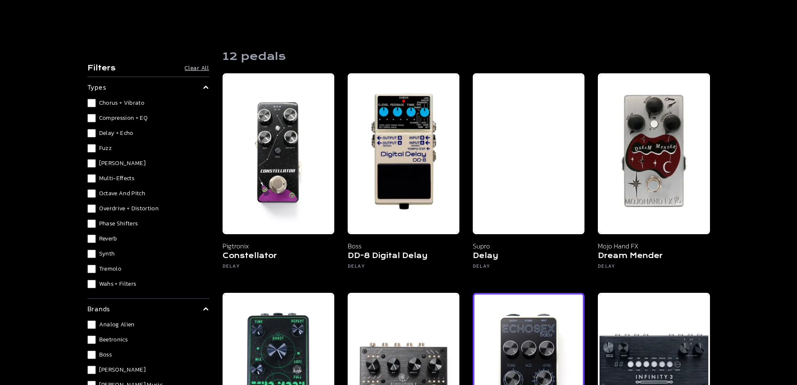
scroll to position [377, 0]
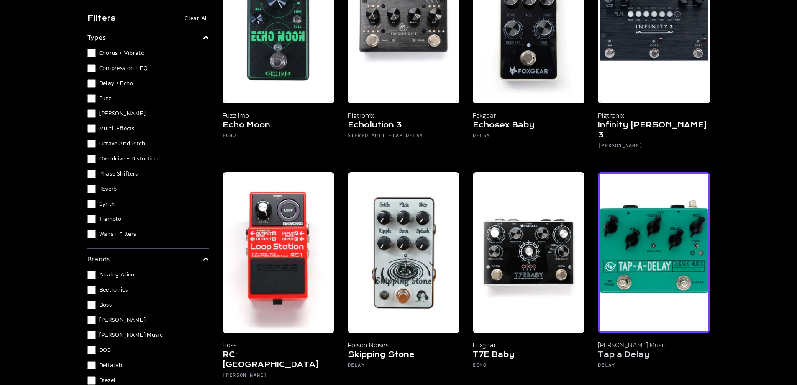
click at [614, 233] on img at bounding box center [654, 252] width 112 height 161
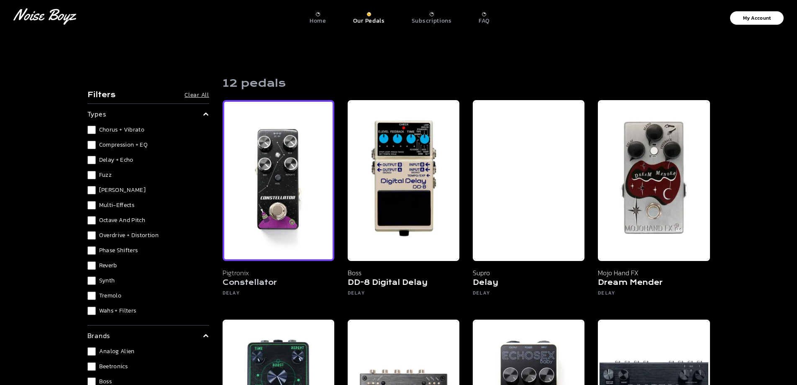
click at [287, 198] on img at bounding box center [279, 180] width 112 height 161
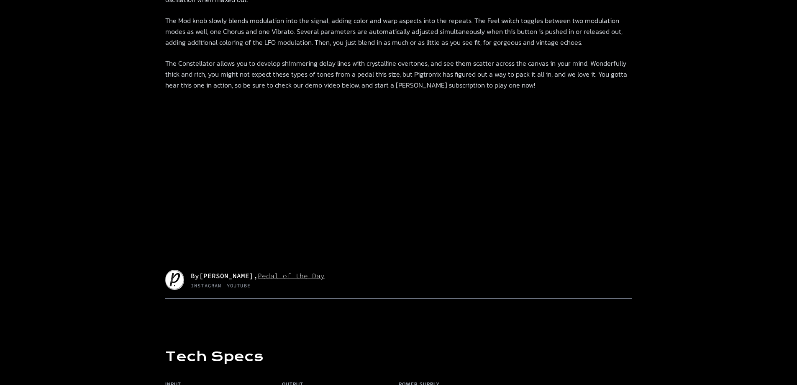
scroll to position [502, 0]
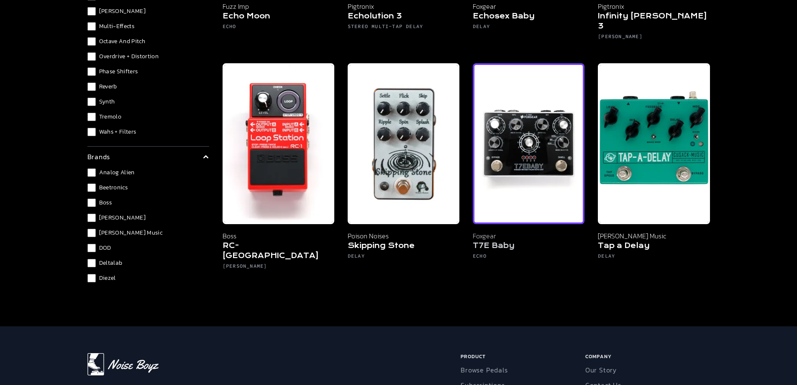
scroll to position [502, 0]
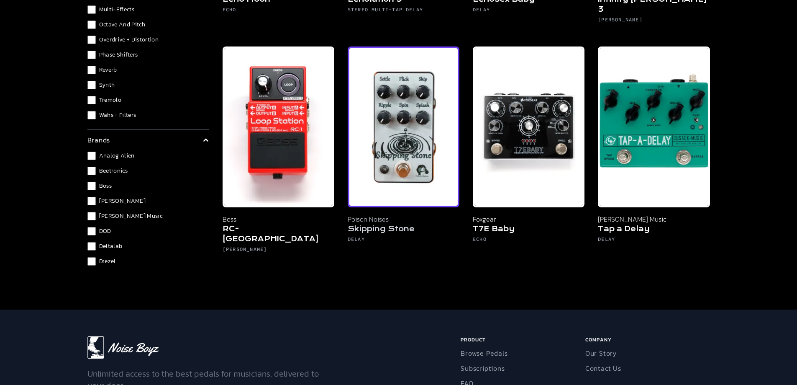
click at [392, 127] on img at bounding box center [404, 126] width 112 height 161
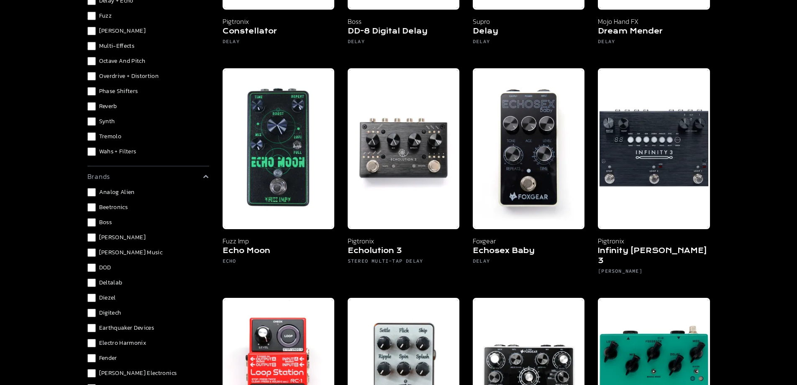
scroll to position [167, 0]
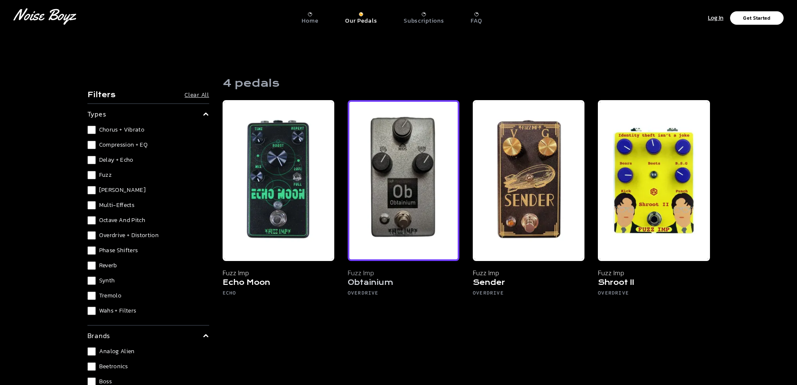
click at [405, 190] on img at bounding box center [404, 180] width 112 height 161
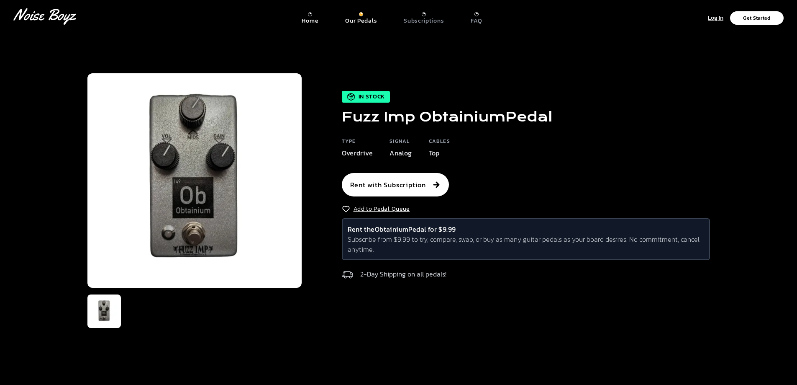
click at [314, 17] on p "Home" at bounding box center [310, 21] width 17 height 8
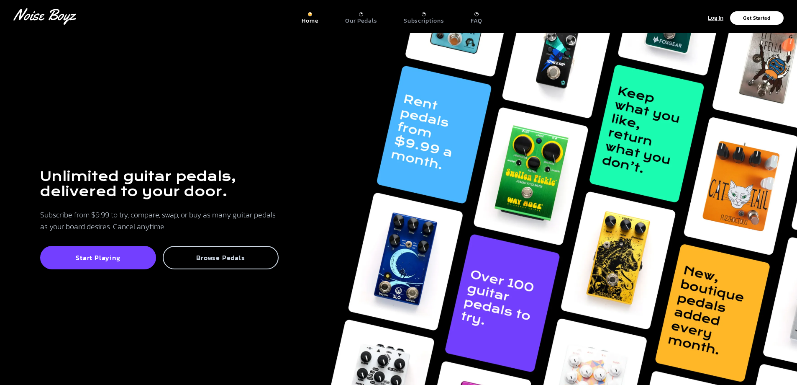
click at [228, 263] on div "Browse Pedals" at bounding box center [221, 257] width 116 height 23
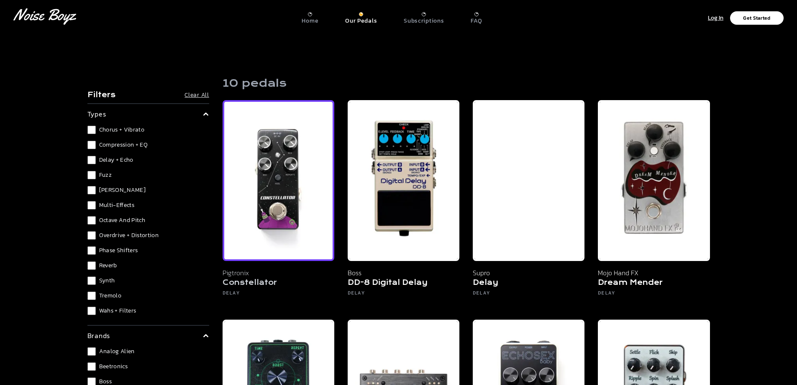
click at [302, 203] on img at bounding box center [279, 180] width 112 height 161
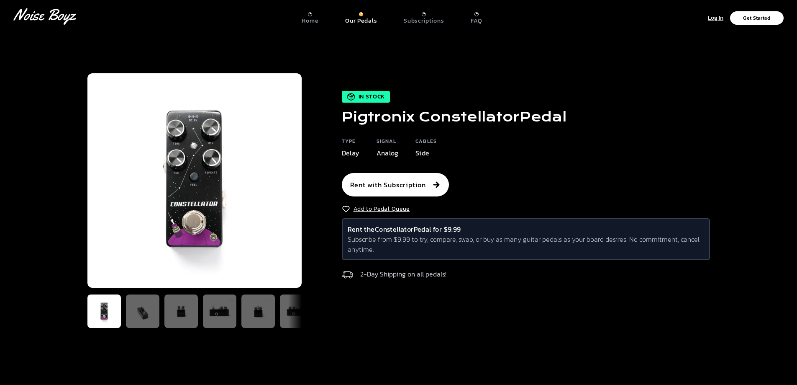
click at [439, 117] on h1 "Pigtronix Constellator Pedal" at bounding box center [454, 116] width 225 height 15
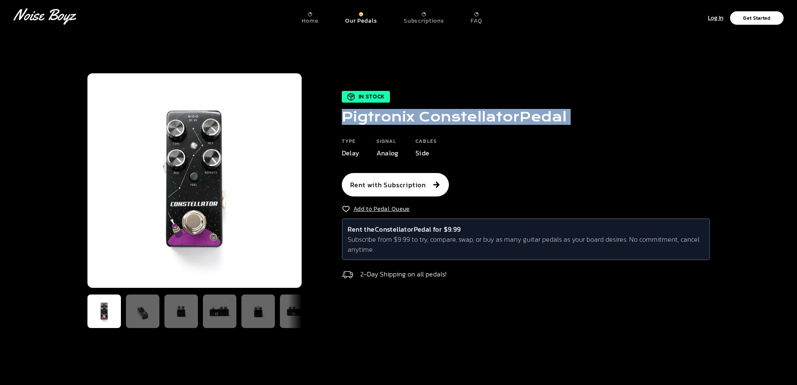
click at [439, 117] on h1 "Pigtronix Constellator Pedal" at bounding box center [454, 116] width 225 height 15
copy div "Pigtronix Constellator Pedal"
click at [369, 19] on p "Our Pedals" at bounding box center [361, 21] width 32 height 8
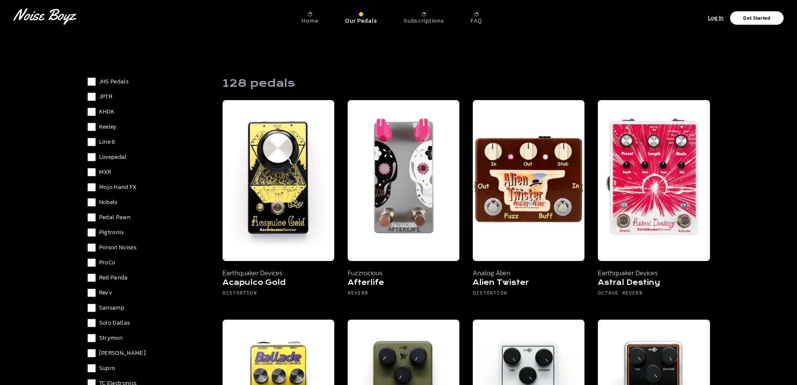
scroll to position [126, 0]
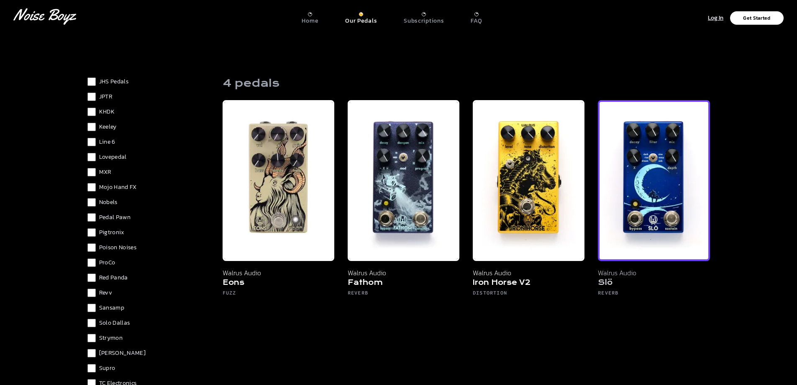
click at [635, 193] on img at bounding box center [654, 180] width 112 height 161
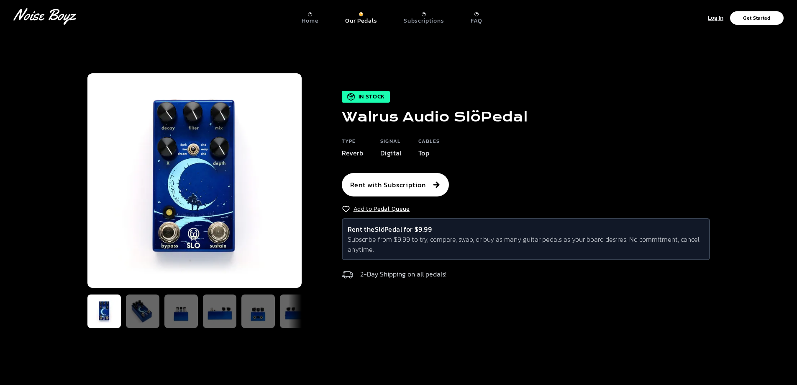
click at [384, 121] on h1 "Walrus Audio Slö Pedal" at bounding box center [435, 116] width 186 height 15
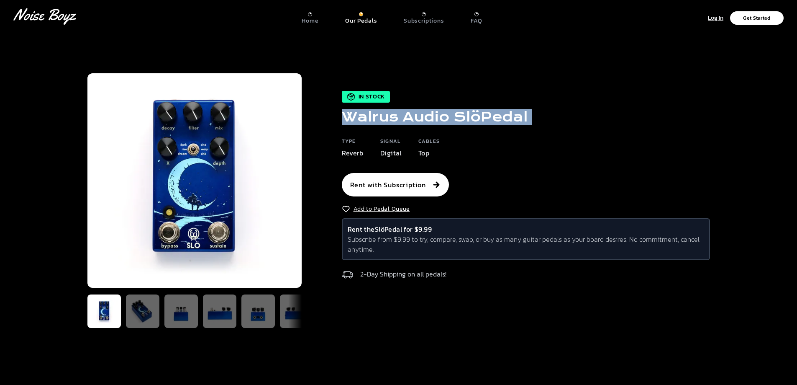
click at [384, 121] on h1 "Walrus Audio Slö Pedal" at bounding box center [435, 116] width 186 height 15
copy div "Walrus Audio Slö Pedal"
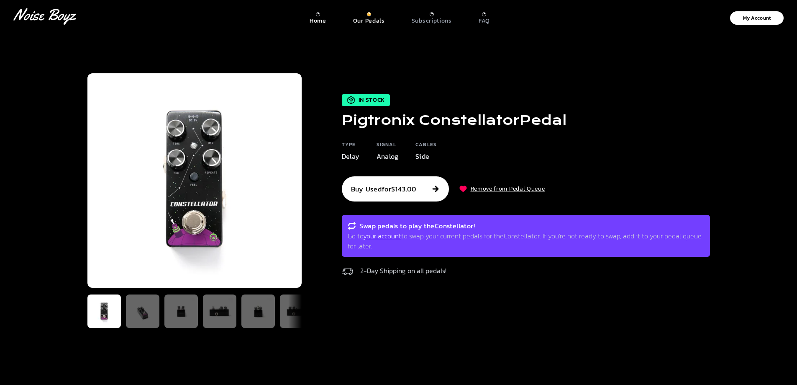
click at [321, 18] on p "Home" at bounding box center [318, 21] width 17 height 8
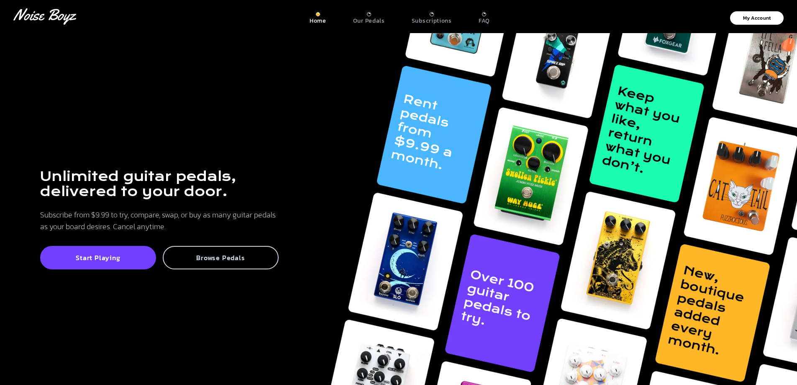
click at [217, 258] on p "Browse Pedals" at bounding box center [221, 257] width 98 height 8
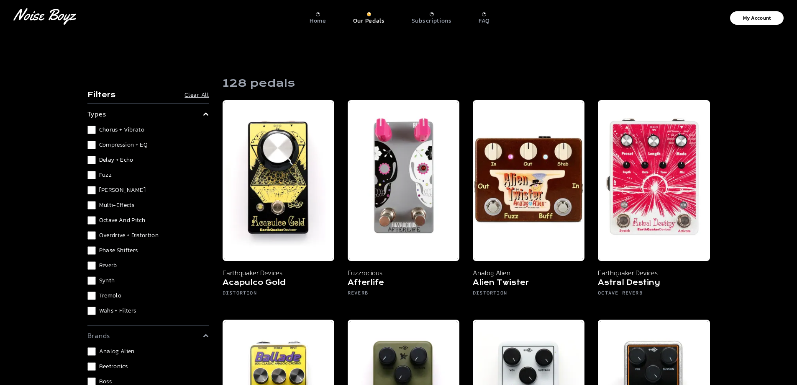
scroll to position [251, 0]
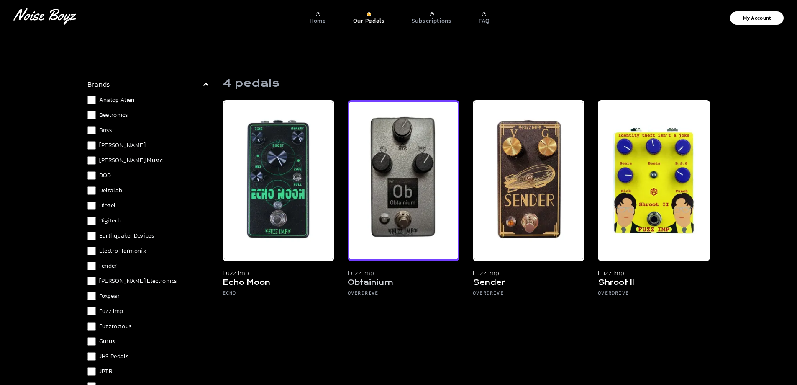
click at [376, 189] on img at bounding box center [404, 180] width 112 height 161
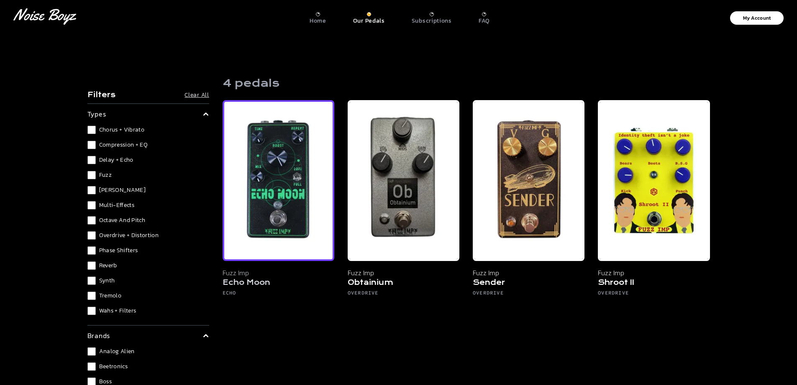
click at [280, 166] on img at bounding box center [279, 180] width 112 height 161
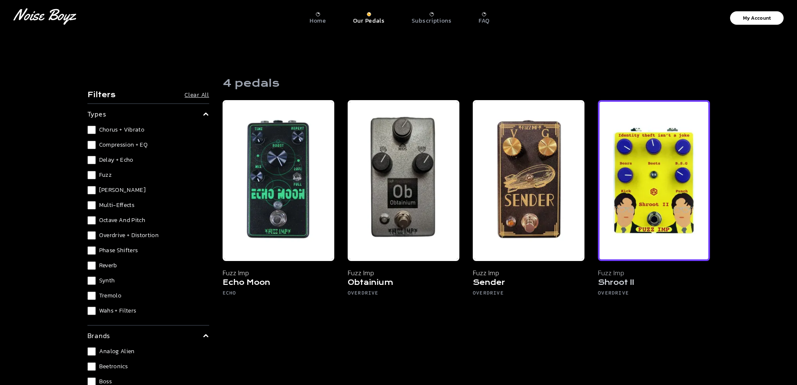
click at [653, 182] on img at bounding box center [654, 180] width 112 height 161
